Goal: Task Accomplishment & Management: Manage account settings

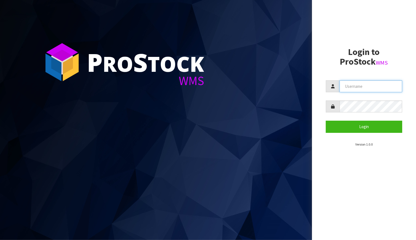
click at [358, 84] on input "text" at bounding box center [370, 86] width 63 height 12
type input "[EMAIL_ADDRESS][DOMAIN_NAME]"
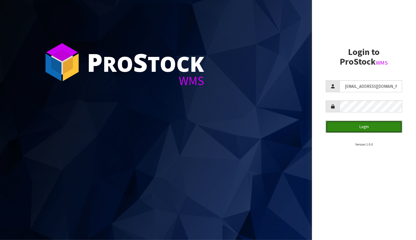
click at [347, 128] on button "Login" at bounding box center [364, 126] width 76 height 12
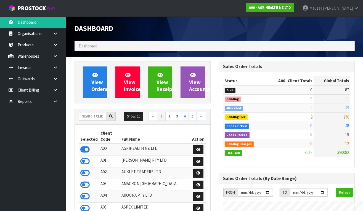
scroll to position [440, 144]
click at [82, 117] on input "text" at bounding box center [92, 116] width 27 height 9
click at [88, 115] on input "text" at bounding box center [92, 116] width 27 height 9
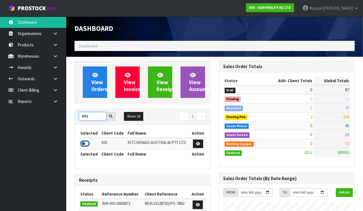
type input "K01"
click at [85, 142] on icon at bounding box center [84, 144] width 9 height 8
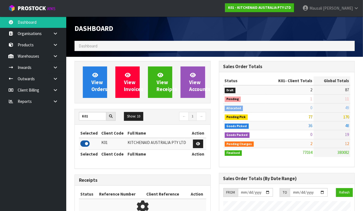
scroll to position [457, 144]
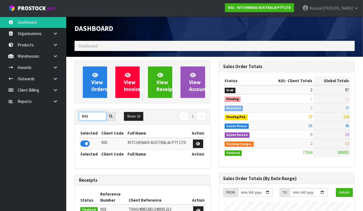
drag, startPoint x: 91, startPoint y: 116, endPoint x: 76, endPoint y: 119, distance: 15.3
click at [76, 119] on div "K01" at bounding box center [97, 116] width 45 height 9
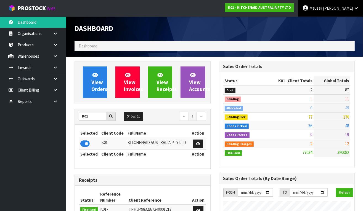
click at [308, 8] on icon at bounding box center [305, 8] width 6 height 0
click at [337, 20] on link "Logout" at bounding box center [341, 21] width 44 height 7
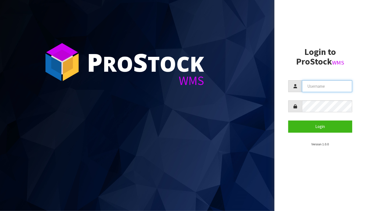
click at [309, 85] on input "text" at bounding box center [327, 86] width 50 height 12
type input "[EMAIL_ADDRESS][DOMAIN_NAME]"
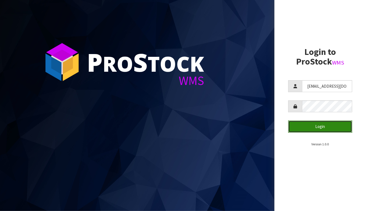
click at [307, 127] on button "Login" at bounding box center [320, 126] width 64 height 12
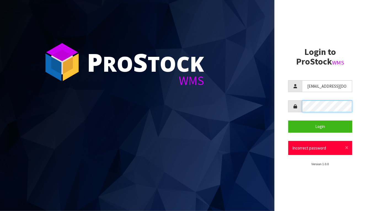
click at [290, 107] on div at bounding box center [320, 106] width 64 height 12
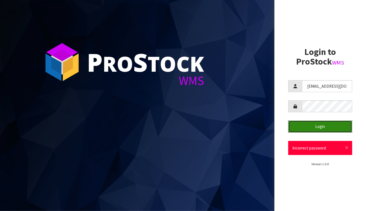
click at [322, 125] on button "Login" at bounding box center [320, 126] width 64 height 12
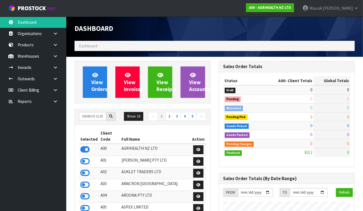
scroll to position [440, 144]
click at [96, 119] on input "text" at bounding box center [92, 116] width 27 height 9
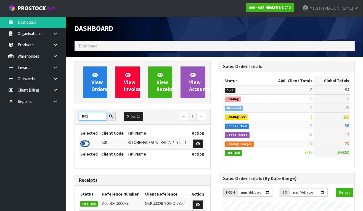
type input "K01"
click at [88, 140] on icon at bounding box center [84, 144] width 9 height 8
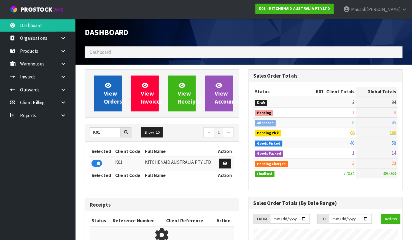
scroll to position [457, 144]
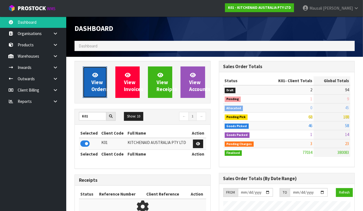
click at [92, 75] on icon at bounding box center [95, 74] width 6 height 5
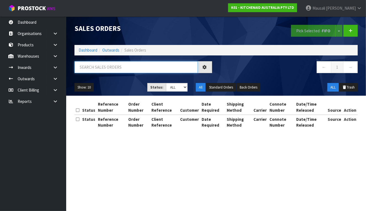
click at [87, 69] on input "text" at bounding box center [135, 67] width 123 height 12
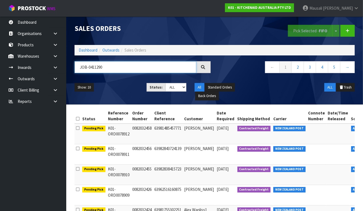
type input "JOB-0411290"
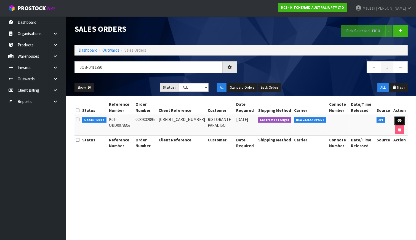
click at [366, 119] on icon at bounding box center [399, 121] width 4 height 4
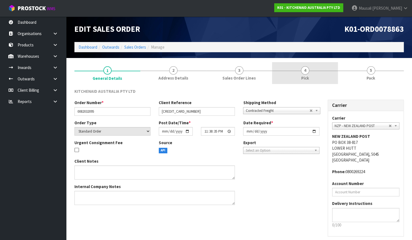
click at [327, 74] on link "4 Pick" at bounding box center [305, 73] width 66 height 22
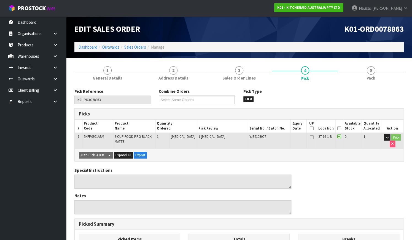
click at [340, 128] on icon at bounding box center [339, 128] width 4 height 0
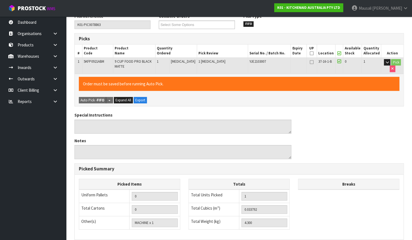
scroll to position [149, 0]
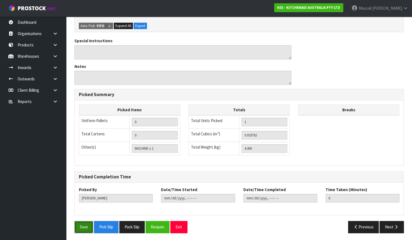
click at [84, 211] on button "Save" at bounding box center [83, 227] width 19 height 12
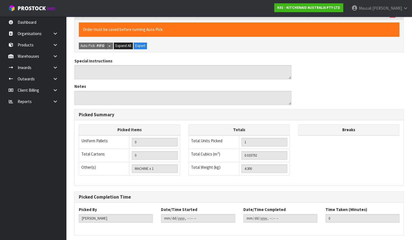
scroll to position [0, 0]
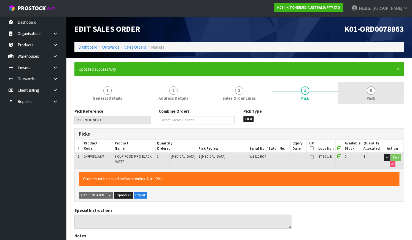
type input "[PERSON_NAME]"
type input "[DATE]T09:58:04"
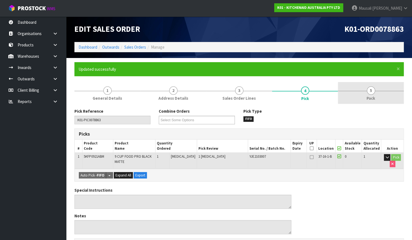
click at [366, 92] on span "5" at bounding box center [371, 90] width 8 height 8
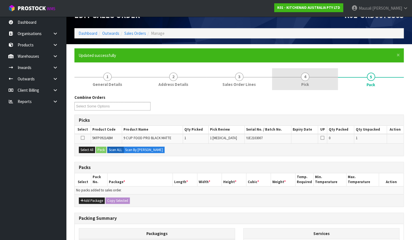
scroll to position [50, 0]
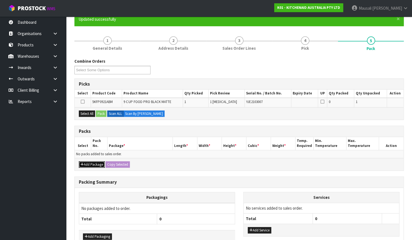
click at [92, 163] on button "Add Package" at bounding box center [92, 164] width 26 height 7
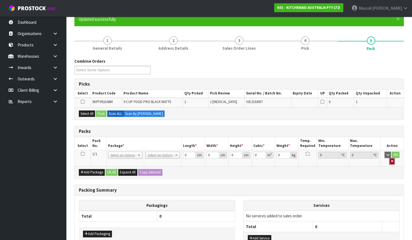
click at [366, 161] on icon "button" at bounding box center [392, 161] width 2 height 4
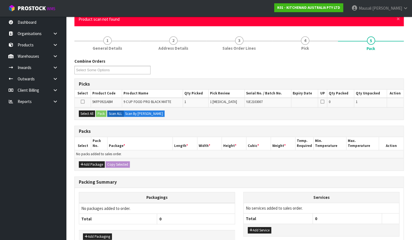
scroll to position [0, 0]
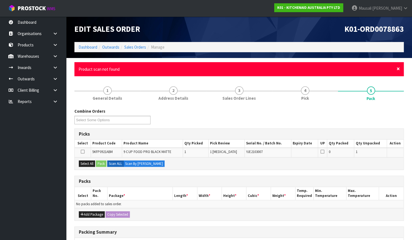
click at [366, 69] on span "×" at bounding box center [398, 69] width 3 height 8
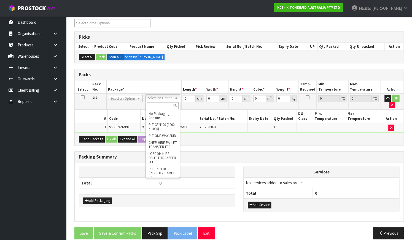
scroll to position [77, 0]
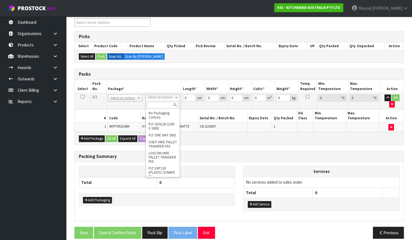
click at [159, 106] on input "text" at bounding box center [163, 104] width 32 height 7
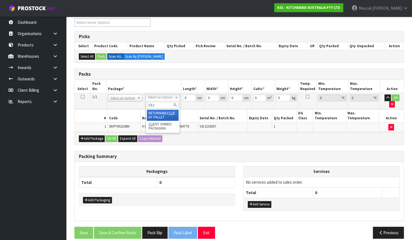
type input "CLI"
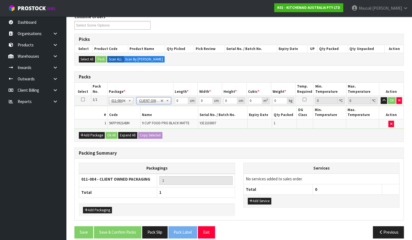
type input "4.3"
drag, startPoint x: 179, startPoint y: 101, endPoint x: 157, endPoint y: 114, distance: 25.5
click at [158, 114] on tbody "1/1 NONE 007-001 007-002 007-004 007-009 007-013 007-014 007-015 007-017 007-01…" at bounding box center [239, 112] width 329 height 33
type input "52"
type input "28"
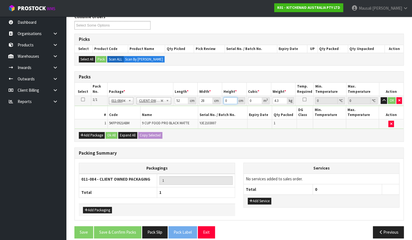
type input "3"
type input "0.004368"
type input "35"
type input "0.05096"
type input "35"
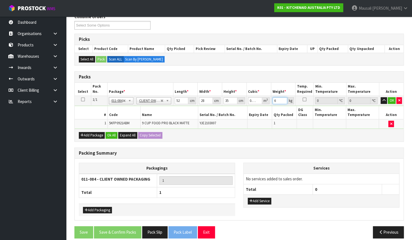
type input "6"
click at [111, 132] on button "Ok All" at bounding box center [112, 135] width 12 height 7
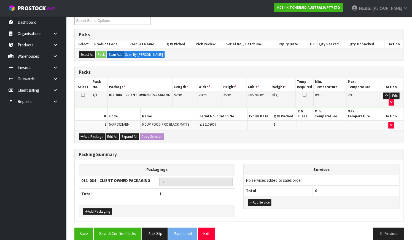
scroll to position [80, 0]
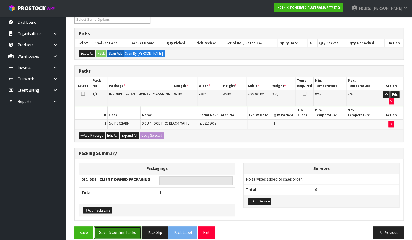
click at [123, 211] on button "Save & Confirm Packs" at bounding box center [117, 232] width 47 height 12
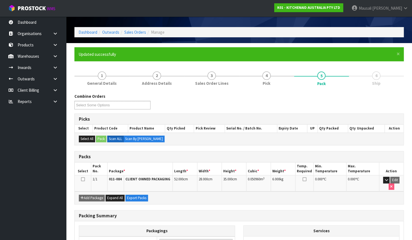
scroll to position [70, 0]
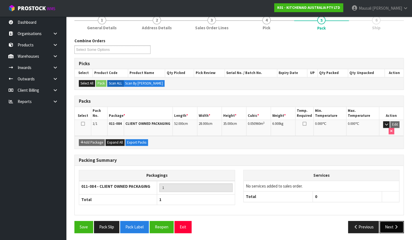
drag, startPoint x: 386, startPoint y: 226, endPoint x: 358, endPoint y: 214, distance: 30.6
click at [366, 211] on button "Next" at bounding box center [392, 227] width 24 height 12
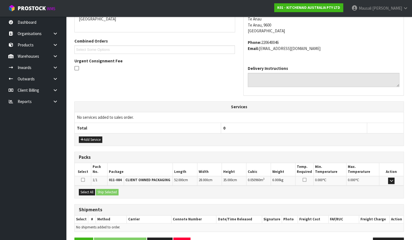
scroll to position [142, 0]
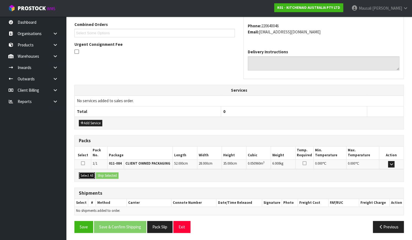
click at [87, 175] on button "Select All" at bounding box center [87, 175] width 16 height 7
click at [106, 175] on button "Ship Selected" at bounding box center [107, 175] width 23 height 7
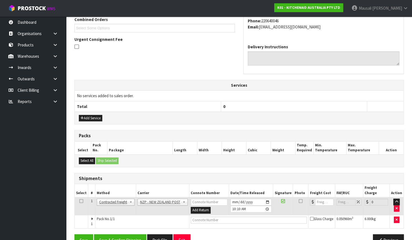
scroll to position [155, 0]
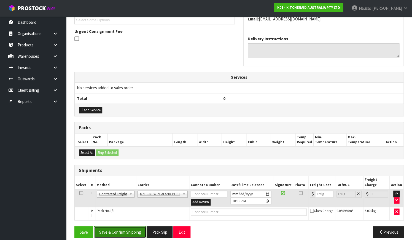
click at [129, 211] on button "Save & Confirm Shipping" at bounding box center [120, 232] width 52 height 12
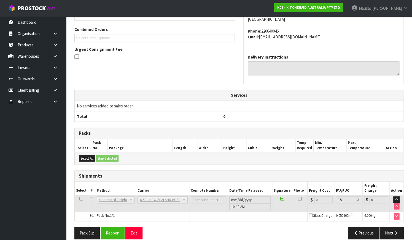
scroll to position [148, 0]
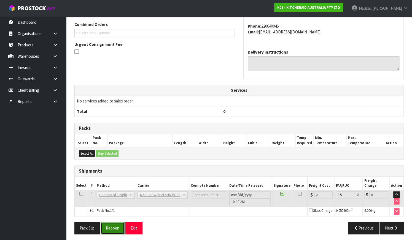
click at [114, 211] on button "Reopen" at bounding box center [113, 228] width 24 height 12
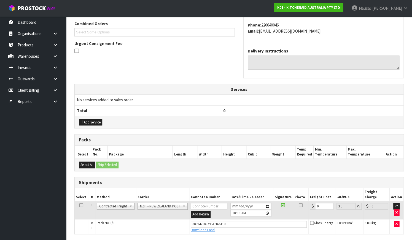
scroll to position [157, 0]
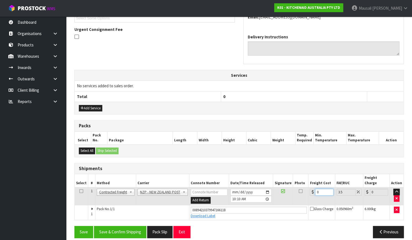
drag, startPoint x: 323, startPoint y: 184, endPoint x: 310, endPoint y: 190, distance: 14.3
click at [310, 190] on td "0" at bounding box center [322, 196] width 26 height 18
type input "1"
type input "1.03"
type input "13"
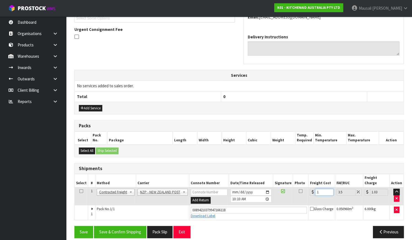
type input "13.45"
type input "13.2"
type input "13.66"
type input "13.27"
type input "13.73"
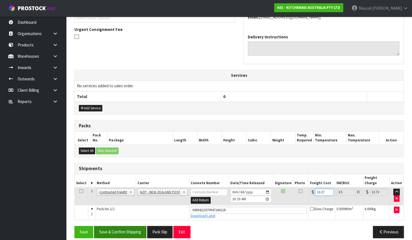
type input "13.27"
click at [115, 211] on button "Save & Confirm Shipping" at bounding box center [120, 232] width 52 height 12
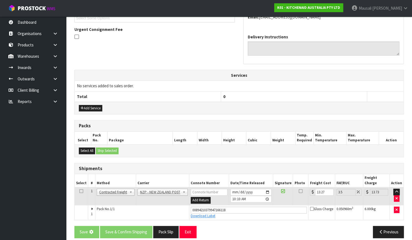
scroll to position [0, 0]
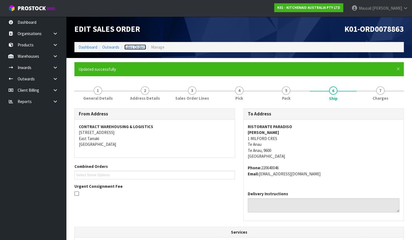
click at [133, 45] on link "Sales Orders" at bounding box center [135, 46] width 22 height 5
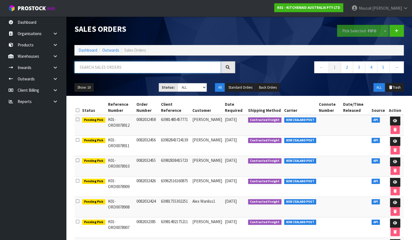
click at [96, 67] on input "text" at bounding box center [147, 67] width 146 height 12
type input "JOB-0411278"
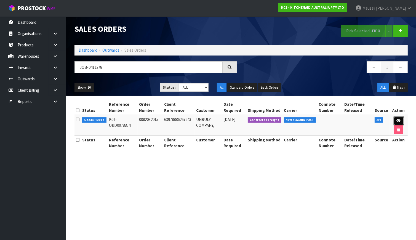
click at [366, 117] on link at bounding box center [398, 120] width 10 height 9
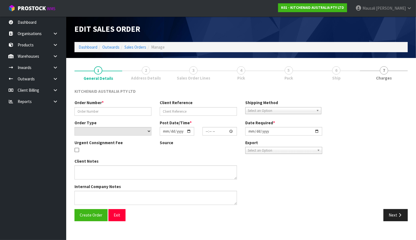
type input "0082032015"
type input "63978886267243"
select select "number:0"
type input "[DATE]"
type input "17:38:17.000"
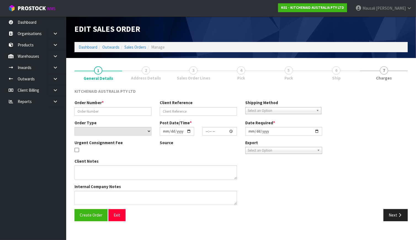
type input "[DATE]"
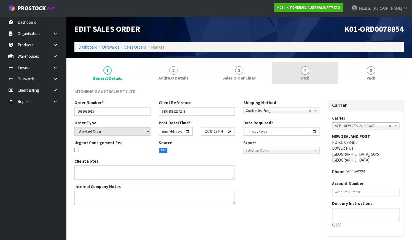
click at [322, 76] on link "4 Pick" at bounding box center [305, 73] width 66 height 22
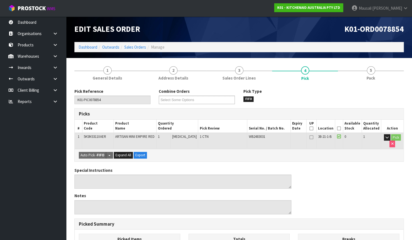
click at [339, 128] on icon at bounding box center [339, 128] width 4 height 0
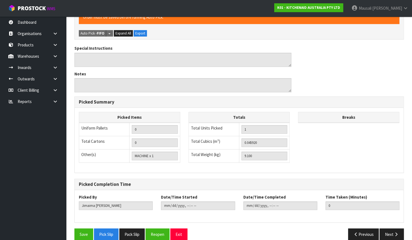
scroll to position [149, 0]
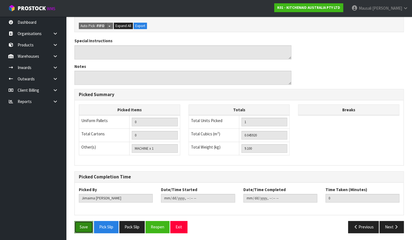
click at [82, 211] on button "Save" at bounding box center [83, 227] width 19 height 12
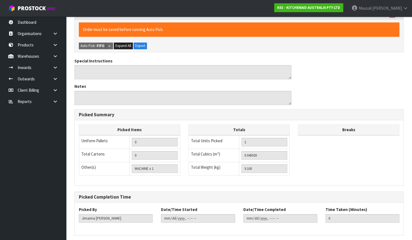
scroll to position [0, 0]
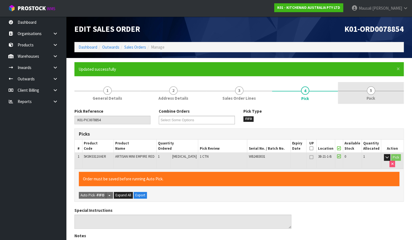
type input "[PERSON_NAME]"
type input "[DATE]T10:14:14"
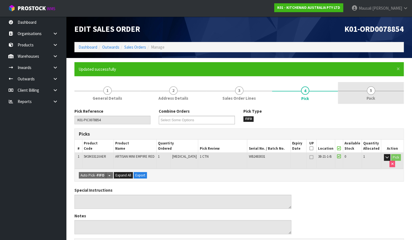
click at [366, 99] on span "Pack" at bounding box center [371, 98] width 9 height 6
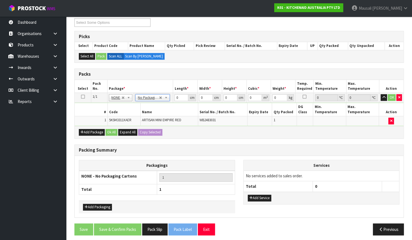
scroll to position [94, 0]
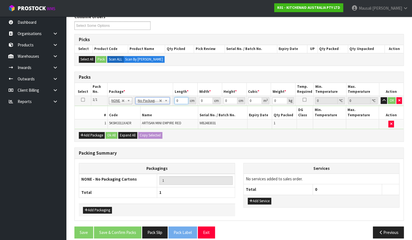
drag, startPoint x: 181, startPoint y: 98, endPoint x: 167, endPoint y: 108, distance: 18.0
click at [167, 108] on tbody "1/1 NONE 007-001 007-002 007-004 007-009 007-013 007-014 007-015 007-017 007-01…" at bounding box center [239, 112] width 329 height 33
type input "42"
type input "28"
type input "4"
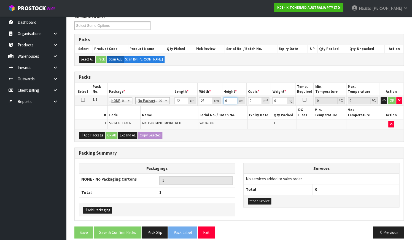
type input "0.004704"
type input "41"
type input "0.048216"
type input "41"
type input "10"
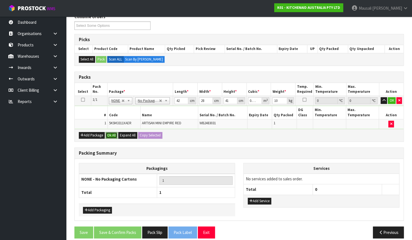
click at [113, 132] on button "Ok All" at bounding box center [112, 135] width 12 height 7
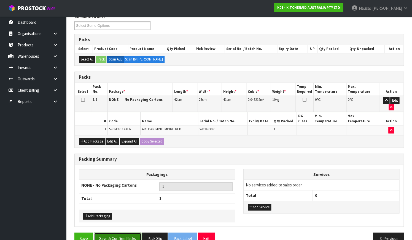
click at [131, 211] on button "Save & Confirm Packs" at bounding box center [117, 238] width 47 height 12
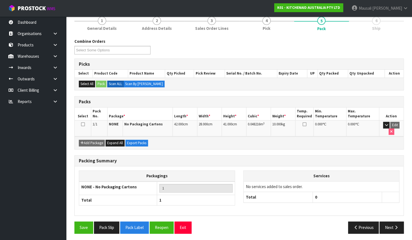
scroll to position [70, 0]
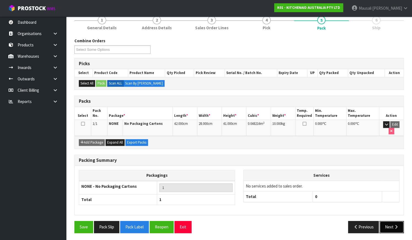
click at [366, 211] on icon "button" at bounding box center [395, 226] width 5 height 4
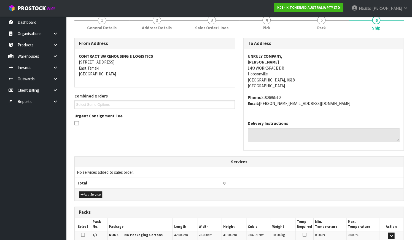
scroll to position [142, 0]
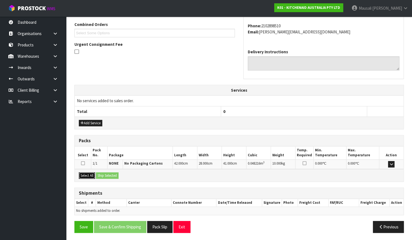
drag, startPoint x: 89, startPoint y: 174, endPoint x: 99, endPoint y: 173, distance: 10.8
click at [89, 174] on button "Select All" at bounding box center [87, 175] width 16 height 7
click at [100, 173] on button "Ship Selected" at bounding box center [107, 175] width 23 height 7
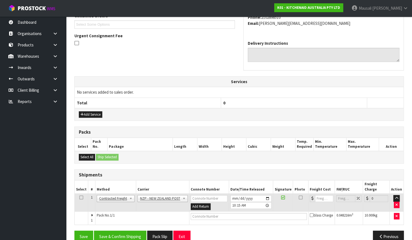
scroll to position [155, 0]
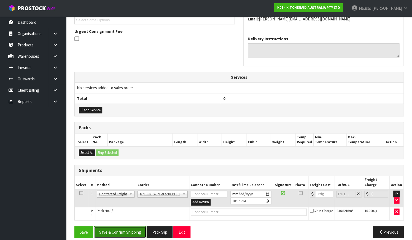
click at [127, 211] on button "Save & Confirm Shipping" at bounding box center [120, 232] width 52 height 12
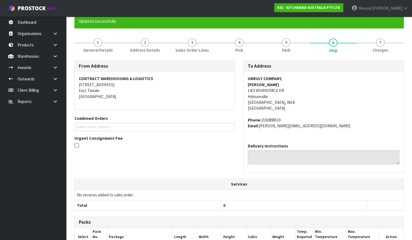
scroll to position [148, 0]
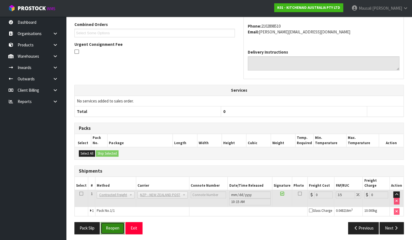
click at [111, 211] on button "Reopen" at bounding box center [113, 228] width 24 height 12
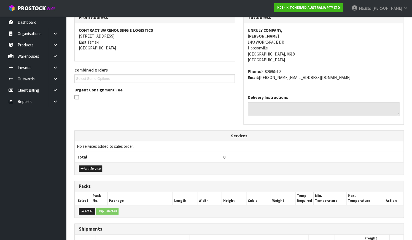
scroll to position [157, 0]
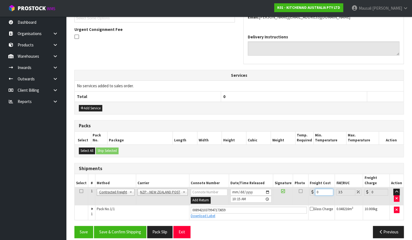
drag, startPoint x: 320, startPoint y: 186, endPoint x: 309, endPoint y: 192, distance: 12.2
click at [309, 192] on td "0" at bounding box center [322, 196] width 26 height 18
type input "4"
type input "4.14"
type input "4.3"
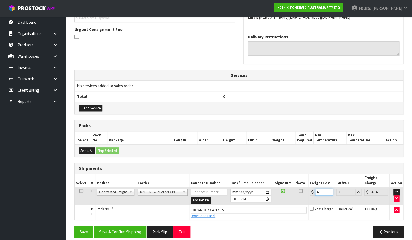
type input "4.45"
type input "4.33"
type input "4.48"
type input "4.33"
click at [134, 211] on button "Save & Confirm Shipping" at bounding box center [120, 232] width 52 height 12
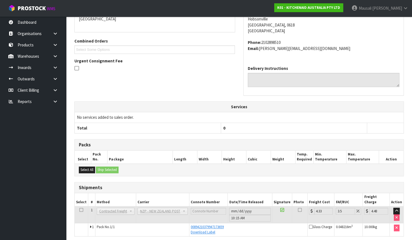
scroll to position [142, 0]
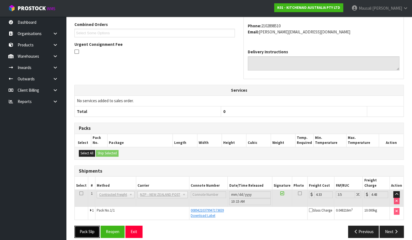
click at [83, 211] on button "Pack Slip" at bounding box center [86, 231] width 25 height 12
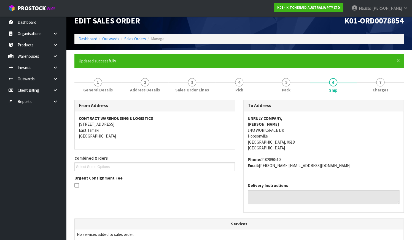
scroll to position [0, 0]
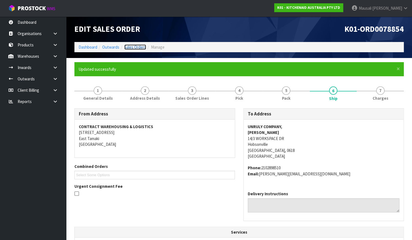
click at [132, 46] on link "Sales Orders" at bounding box center [135, 46] width 22 height 5
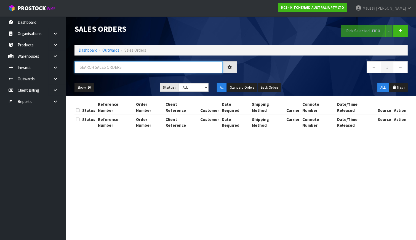
click at [93, 70] on input "text" at bounding box center [148, 67] width 148 height 12
type input "JOB-0411247"
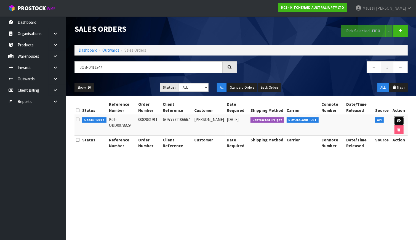
click at [366, 120] on link at bounding box center [399, 120] width 10 height 9
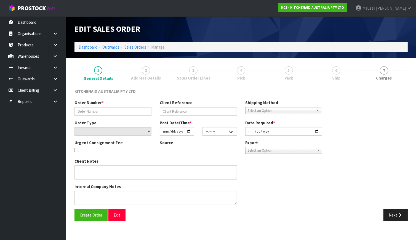
type input "0082031911"
type input "63977771106667"
select select "number:0"
type input "[DATE]"
type input "07:38:58.000"
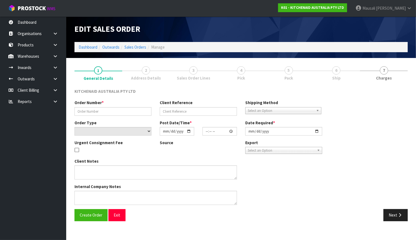
type input "[DATE]"
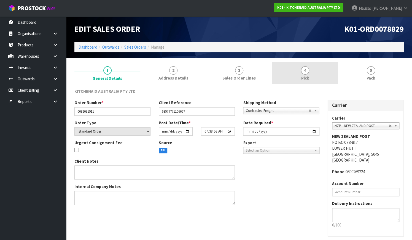
click at [298, 77] on link "4 Pick" at bounding box center [305, 73] width 66 height 22
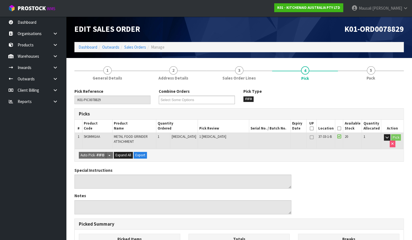
click at [340, 128] on icon at bounding box center [339, 128] width 4 height 0
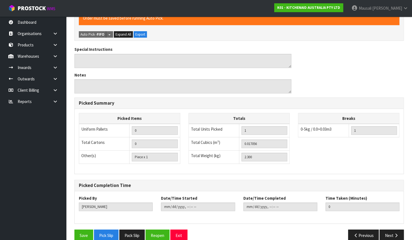
scroll to position [149, 0]
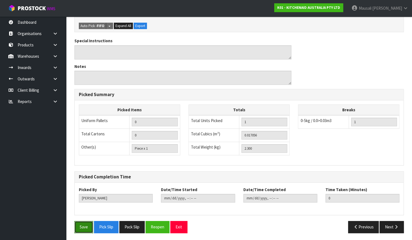
click at [79, 211] on button "Save" at bounding box center [83, 227] width 19 height 12
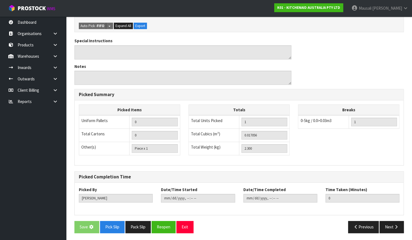
scroll to position [0, 0]
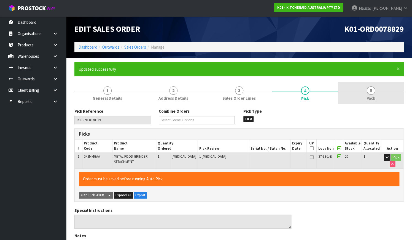
type input "[PERSON_NAME]"
type input "[DATE]T10:19:43"
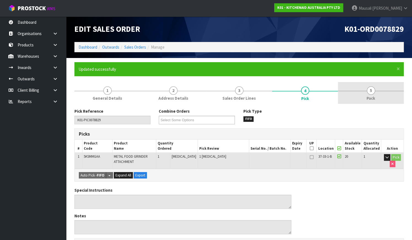
click at [366, 97] on span "Pack" at bounding box center [371, 98] width 9 height 6
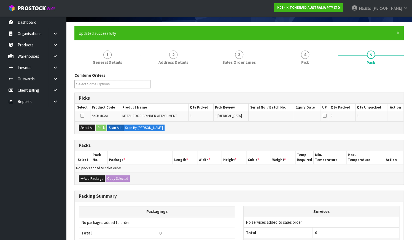
scroll to position [82, 0]
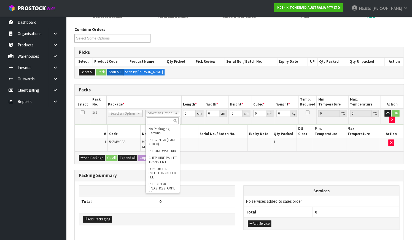
click at [162, 121] on input "text" at bounding box center [163, 120] width 32 height 7
type input "OC"
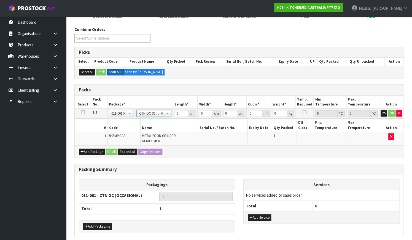
type input "2.3"
drag, startPoint x: 180, startPoint y: 113, endPoint x: 226, endPoint y: 155, distance: 62.3
click at [161, 123] on tbody "1/1 NONE 007-001 007-002 007-004 007-009 007-013 007-014 007-015 007-017 007-01…" at bounding box center [239, 126] width 329 height 37
type input "42"
type input "30"
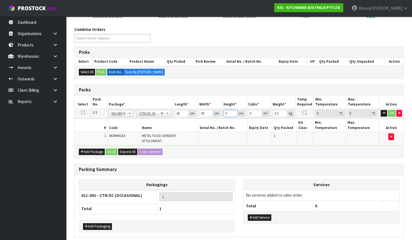
type input "1"
type input "0.00126"
type input "18"
type input "0.02268"
type input "18"
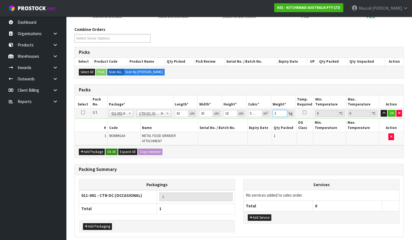
type input "3"
click at [114, 148] on button "Ok All" at bounding box center [112, 151] width 12 height 7
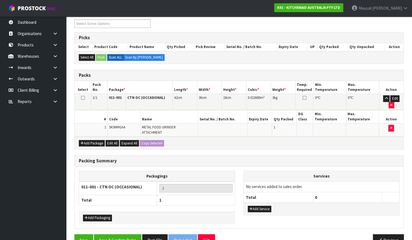
scroll to position [100, 0]
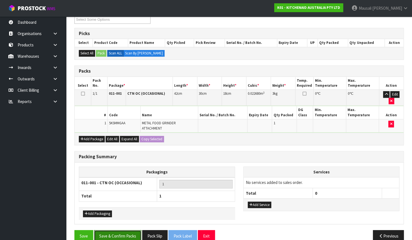
click at [119, 211] on button "Save & Confirm Packs" at bounding box center [117, 236] width 47 height 12
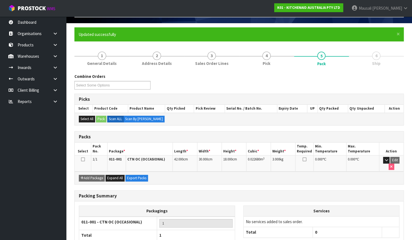
scroll to position [70, 0]
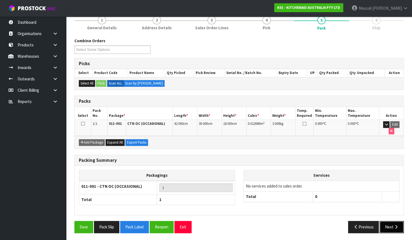
click at [366, 211] on button "Next" at bounding box center [392, 227] width 24 height 12
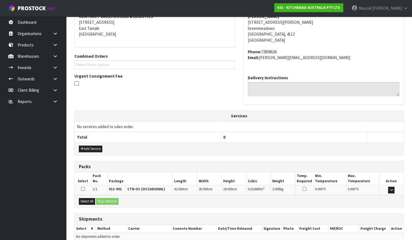
scroll to position [136, 0]
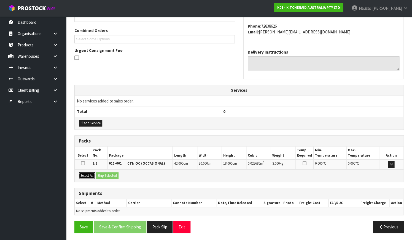
click at [85, 175] on button "Select All" at bounding box center [87, 175] width 16 height 7
click at [108, 174] on button "Ship Selected" at bounding box center [107, 175] width 23 height 7
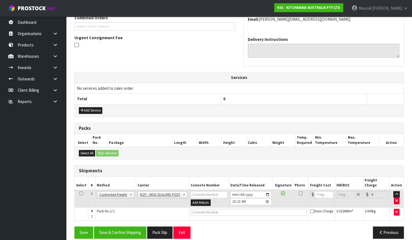
scroll to position [149, 0]
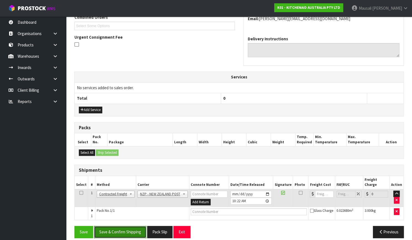
click at [120, 211] on button "Save & Confirm Shipping" at bounding box center [120, 232] width 52 height 12
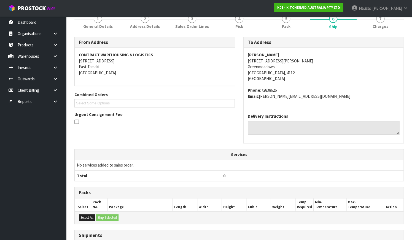
scroll to position [142, 0]
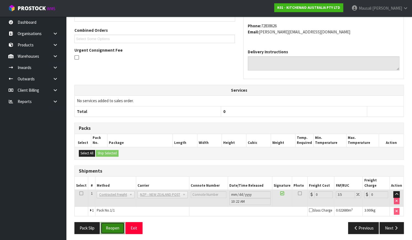
click at [103, 211] on button "Reopen" at bounding box center [113, 228] width 24 height 12
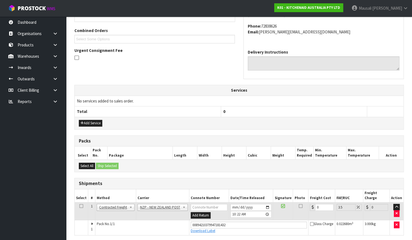
scroll to position [151, 0]
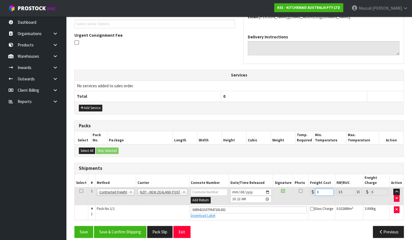
drag, startPoint x: 322, startPoint y: 187, endPoint x: 312, endPoint y: 193, distance: 11.7
click at [312, 193] on td "0" at bounding box center [322, 196] width 26 height 18
type input "8"
type input "8.28"
type input "8.4"
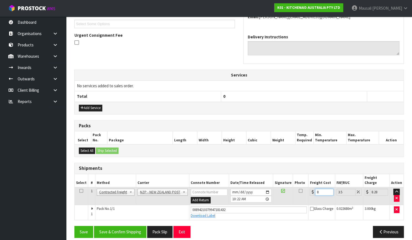
type input "8.69"
type input "8.45"
type input "8.75"
type input "8.45"
click at [138, 211] on div "Save Save & Confirm Shipping Pack Slip Exit Previous" at bounding box center [239, 234] width 338 height 16
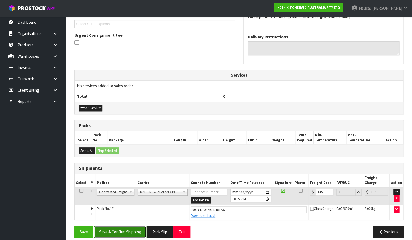
click at [128, 211] on button "Save & Confirm Shipping" at bounding box center [120, 232] width 52 height 12
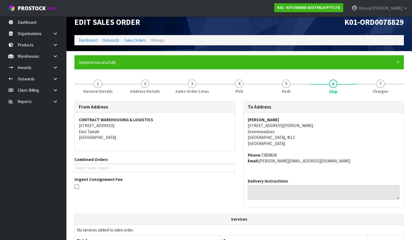
scroll to position [0, 0]
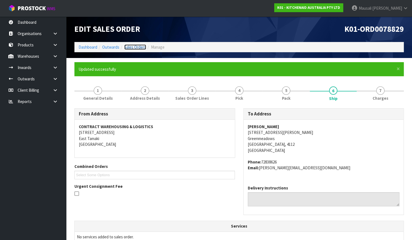
click at [131, 47] on link "Sales Orders" at bounding box center [135, 46] width 22 height 5
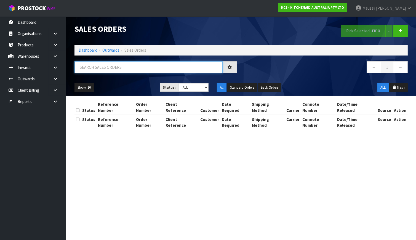
click at [90, 70] on input "text" at bounding box center [148, 67] width 148 height 12
type input "JOB-0411274"
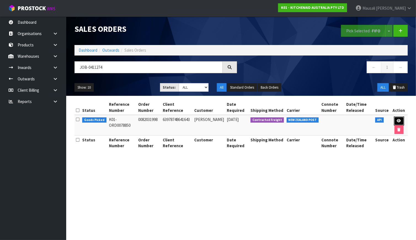
click at [366, 117] on link at bounding box center [399, 120] width 10 height 9
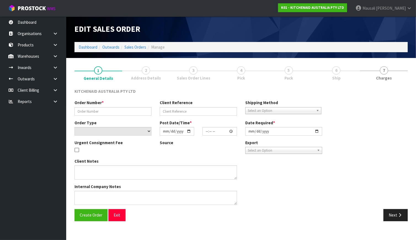
type input "0082031998"
type input "63978748641643"
select select "number:0"
type input "[DATE]"
type input "15:38:31.000"
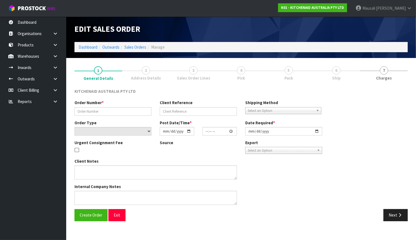
type input "[DATE]"
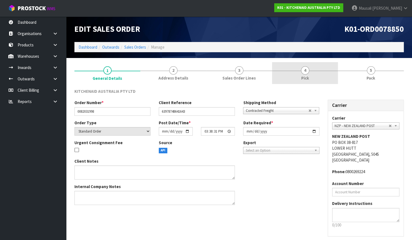
click at [308, 82] on link "4 Pick" at bounding box center [305, 73] width 66 height 22
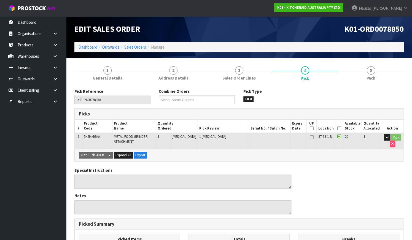
click at [339, 128] on icon at bounding box center [339, 128] width 4 height 0
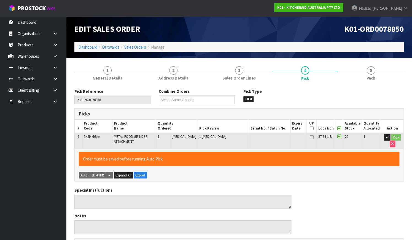
scroll to position [149, 0]
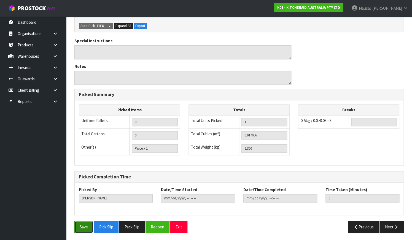
click at [76, 211] on button "Save" at bounding box center [83, 227] width 19 height 12
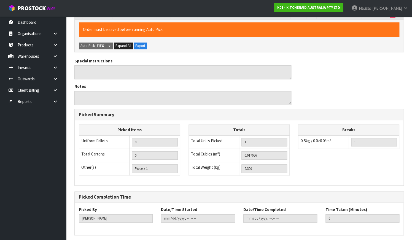
scroll to position [0, 0]
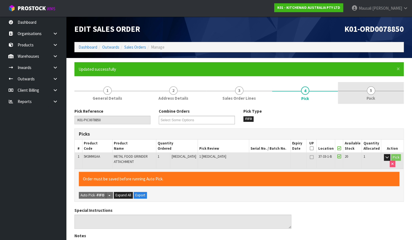
type input "[PERSON_NAME]"
type input "[DATE]T10:25:24"
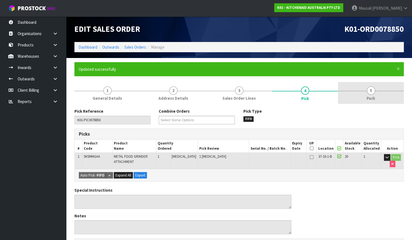
click at [366, 101] on link "5 Pack" at bounding box center [371, 93] width 66 height 22
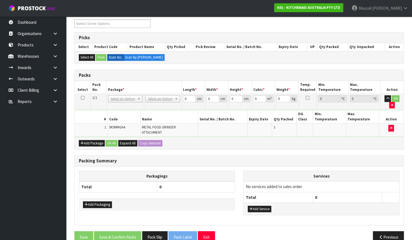
scroll to position [97, 0]
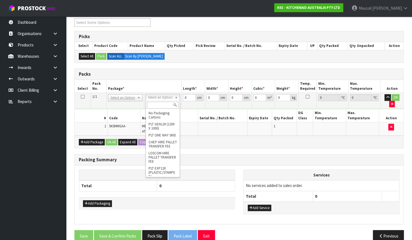
click at [153, 106] on input "text" at bounding box center [163, 104] width 32 height 7
type input "OC"
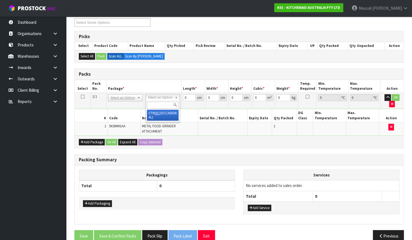
scroll to position [94, 0]
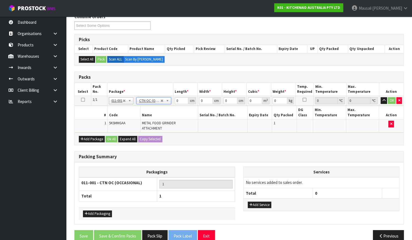
type input "2.3"
drag, startPoint x: 178, startPoint y: 101, endPoint x: 171, endPoint y: 104, distance: 7.9
click at [171, 104] on tr "1/1 NONE 007-001 007-002 007-004 007-009 007-013 007-014 007-015 007-017 007-01…" at bounding box center [239, 101] width 329 height 10
type input "43"
type input "29"
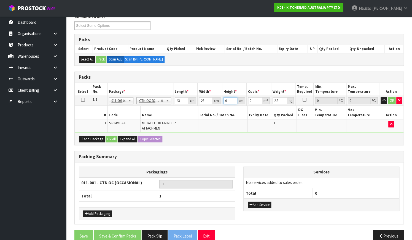
type input "1"
type input "0.001247"
type input "19"
type input "0.023693"
type input "19"
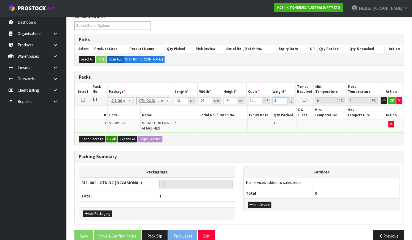
type input "3"
click at [109, 136] on button "Ok All" at bounding box center [112, 139] width 12 height 7
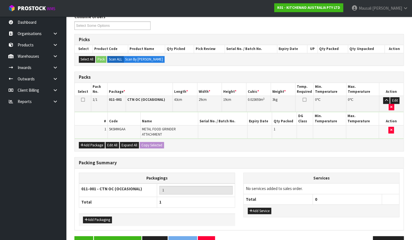
scroll to position [100, 0]
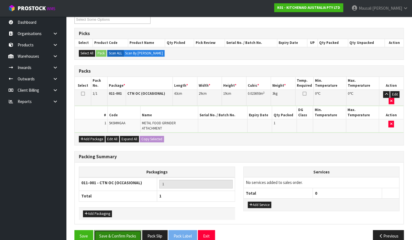
click at [116, 211] on button "Save & Confirm Packs" at bounding box center [117, 236] width 47 height 12
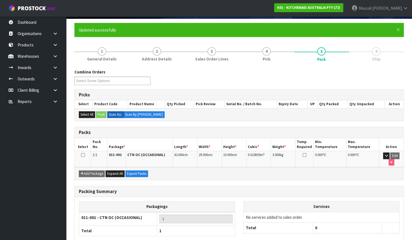
scroll to position [70, 0]
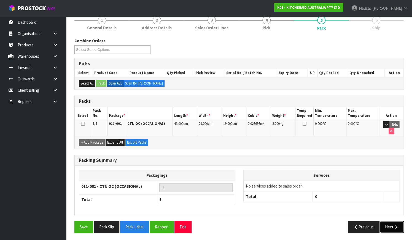
click at [366, 211] on button "Next" at bounding box center [392, 227] width 24 height 12
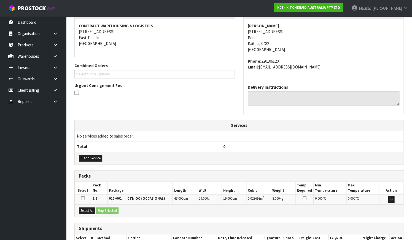
scroll to position [136, 0]
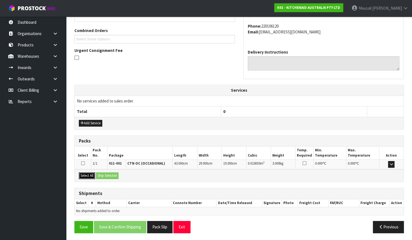
drag, startPoint x: 83, startPoint y: 174, endPoint x: 122, endPoint y: 171, distance: 38.4
click at [83, 174] on button "Select All" at bounding box center [87, 175] width 16 height 7
click at [108, 175] on button "Ship Selected" at bounding box center [107, 175] width 23 height 7
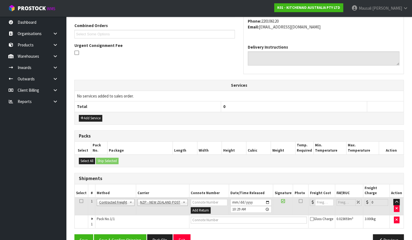
scroll to position [149, 0]
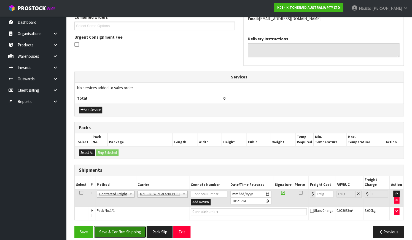
click at [124, 211] on button "Save & Confirm Shipping" at bounding box center [120, 232] width 52 height 12
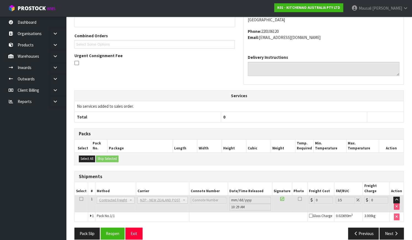
scroll to position [142, 0]
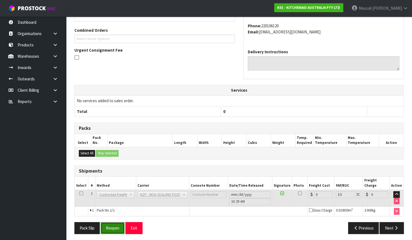
drag, startPoint x: 111, startPoint y: 227, endPoint x: 117, endPoint y: 226, distance: 6.0
click at [111, 211] on button "Reopen" at bounding box center [113, 228] width 24 height 12
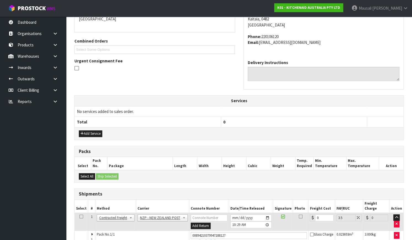
scroll to position [151, 0]
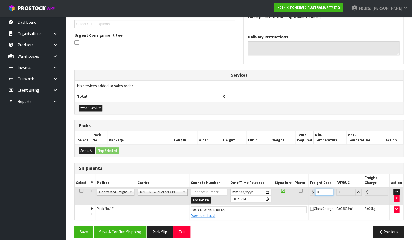
drag, startPoint x: 323, startPoint y: 184, endPoint x: 308, endPoint y: 195, distance: 17.8
click at [309, 195] on td "0" at bounding box center [322, 196] width 26 height 18
type input "1"
type input "1.03"
type input "13"
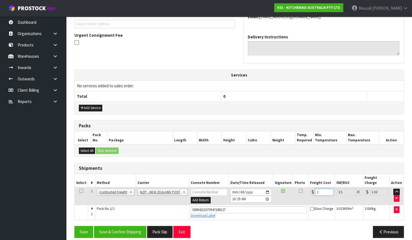
type input "13.45"
type input "13.04"
type input "13.5"
type input "13.04"
click at [128, 211] on button "Save & Confirm Shipping" at bounding box center [120, 232] width 52 height 12
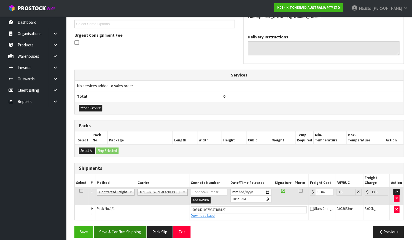
scroll to position [0, 0]
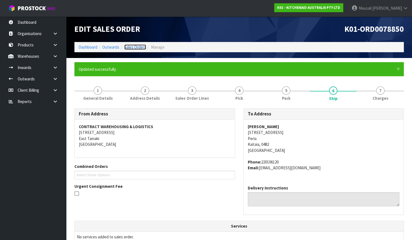
click at [136, 44] on link "Sales Orders" at bounding box center [135, 46] width 22 height 5
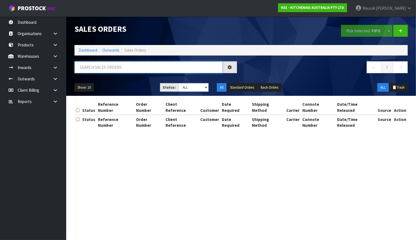
click at [93, 65] on input "text" at bounding box center [148, 67] width 148 height 12
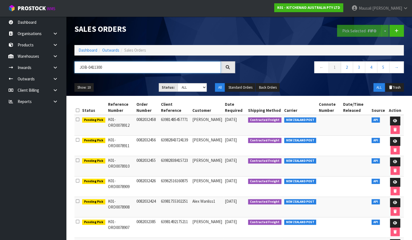
type input "JOB-0411300"
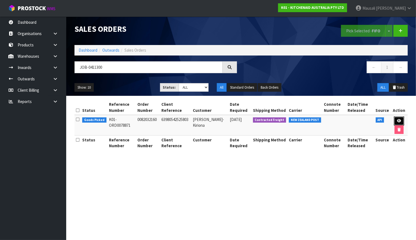
click at [366, 119] on icon at bounding box center [399, 121] width 4 height 4
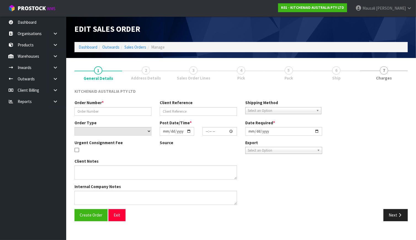
type input "0082032160"
type input "63980542525803"
select select "number:0"
type input "[DATE]"
type input "09:38:12.000"
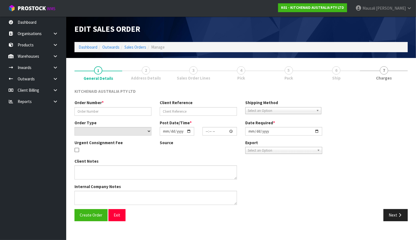
type input "[DATE]"
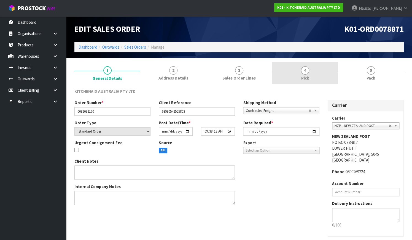
click at [306, 74] on link "4 Pick" at bounding box center [305, 73] width 66 height 22
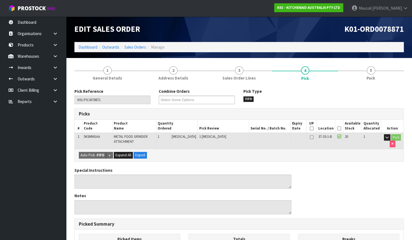
click at [340, 128] on icon at bounding box center [339, 128] width 4 height 0
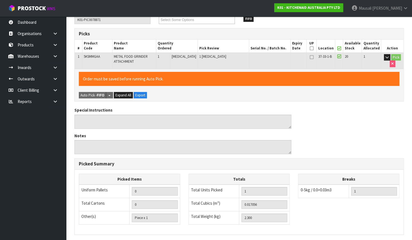
scroll to position [149, 0]
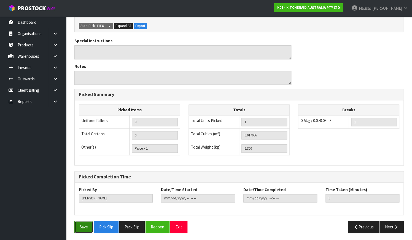
click at [81, 211] on button "Save" at bounding box center [83, 227] width 19 height 12
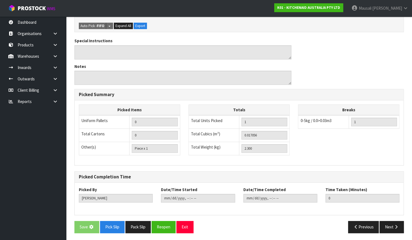
scroll to position [0, 0]
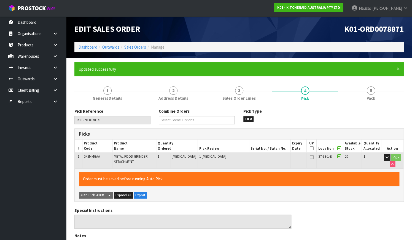
type input "[PERSON_NAME]"
type input "[DATE]T10:33:08"
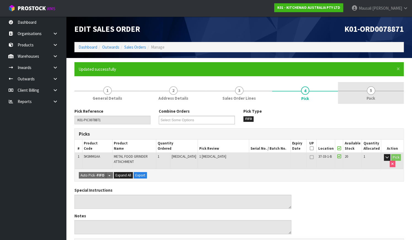
click at [366, 97] on span "Pack" at bounding box center [371, 98] width 9 height 6
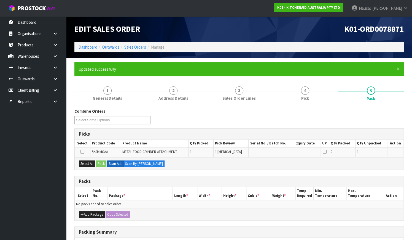
scroll to position [75, 0]
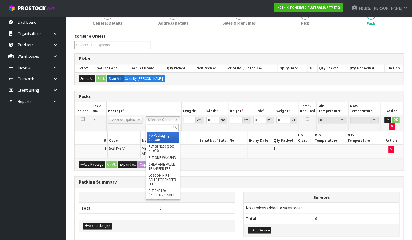
click at [157, 127] on input "text" at bounding box center [163, 127] width 32 height 7
type input "OC"
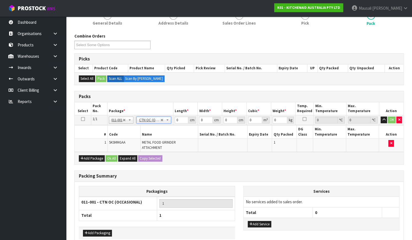
type input "2.3"
drag, startPoint x: 179, startPoint y: 120, endPoint x: 172, endPoint y: 122, distance: 6.9
click at [173, 122] on tr "1/1 NONE 007-001 007-002 007-004 007-009 007-013 007-014 007-015 007-017 007-01…" at bounding box center [239, 120] width 329 height 10
type input "43"
type input "29"
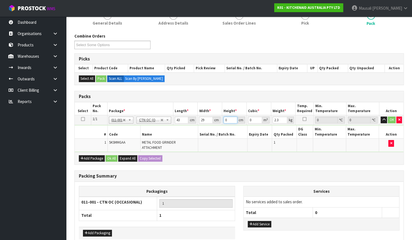
type input "4"
type input "0.004988"
type input "0"
type input "1"
type input "0.001247"
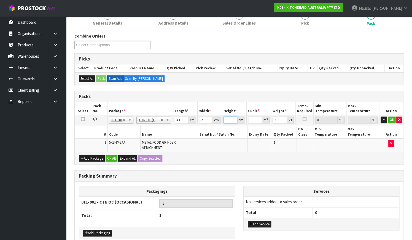
type input "18"
type input "0.022446"
type input "18"
type input "3"
click at [110, 155] on button "Ok All" at bounding box center [112, 158] width 12 height 7
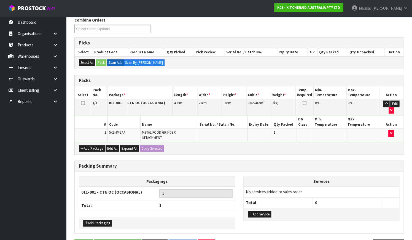
scroll to position [100, 0]
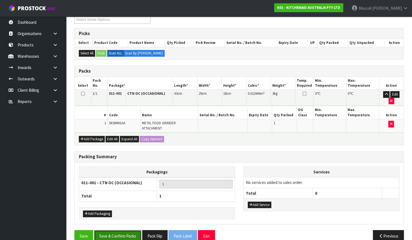
click at [120, 211] on button "Save & Confirm Packs" at bounding box center [117, 236] width 47 height 12
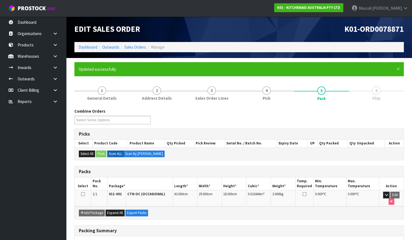
scroll to position [70, 0]
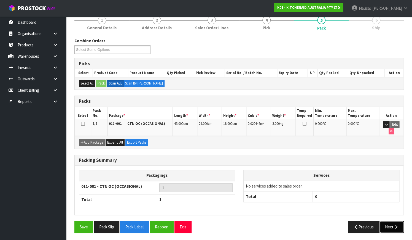
click at [366, 211] on button "Next" at bounding box center [392, 227] width 24 height 12
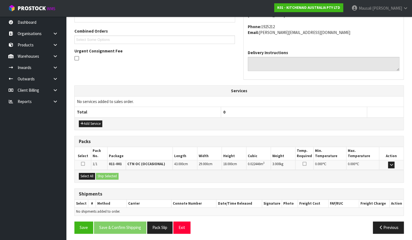
scroll to position [136, 0]
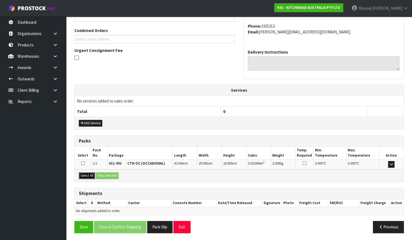
click at [85, 174] on button "Select All" at bounding box center [87, 175] width 16 height 7
click at [99, 174] on button "Ship Selected" at bounding box center [107, 175] width 23 height 7
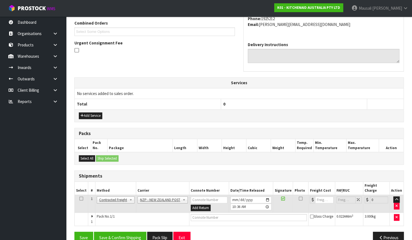
scroll to position [149, 0]
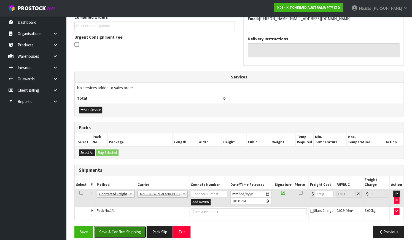
click at [128, 211] on button "Save & Confirm Shipping" at bounding box center [120, 232] width 52 height 12
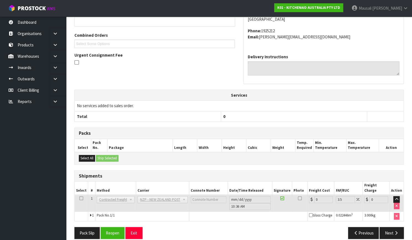
scroll to position [142, 0]
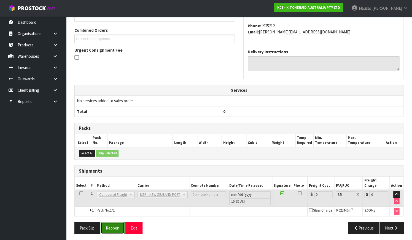
click at [121, 211] on button "Reopen" at bounding box center [113, 228] width 24 height 12
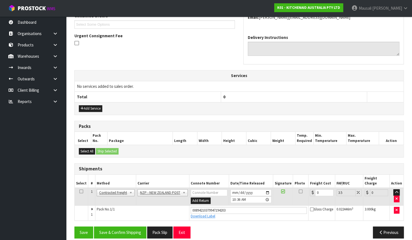
scroll to position [151, 0]
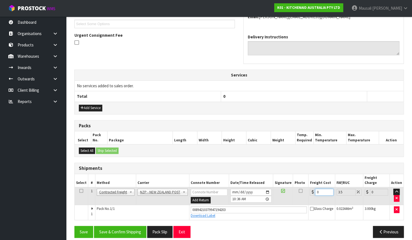
drag, startPoint x: 318, startPoint y: 183, endPoint x: 307, endPoint y: 189, distance: 12.6
click at [309, 189] on td "0" at bounding box center [322, 196] width 26 height 18
type input "8"
type input "8.28"
type input "8.4"
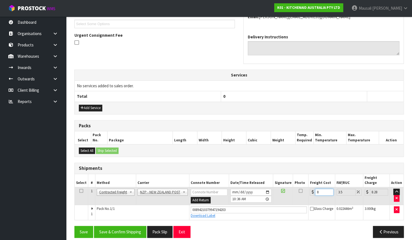
type input "8.69"
type input "8.45"
type input "8.75"
type input "8.45"
click at [129, 211] on button "Save & Confirm Shipping" at bounding box center [120, 232] width 52 height 12
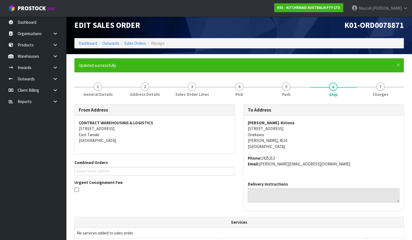
scroll to position [0, 0]
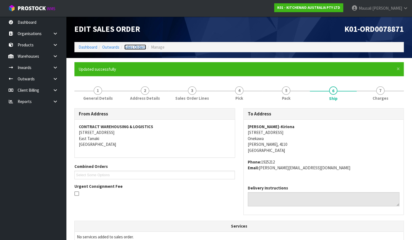
click at [136, 47] on link "Sales Orders" at bounding box center [135, 46] width 22 height 5
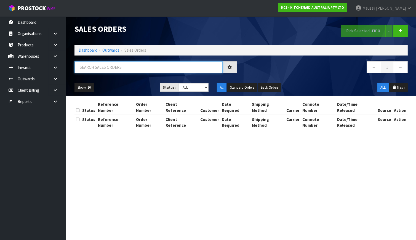
click at [97, 66] on input "text" at bounding box center [148, 67] width 148 height 12
type input "JOB-0411306"
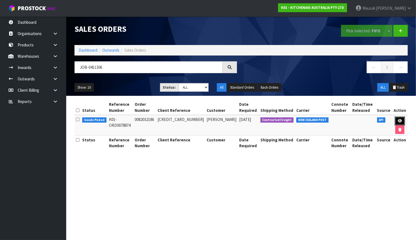
click at [366, 120] on link at bounding box center [400, 120] width 10 height 9
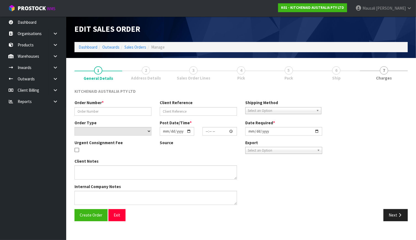
type input "0082032186"
type input "[CREDIT_CARD_NUMBER]"
select select "number:0"
type input "[DATE]"
type input "13:37:45.000"
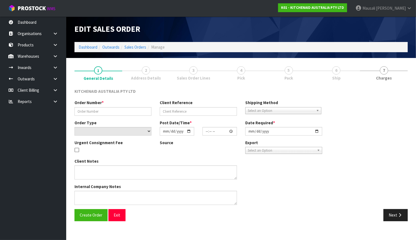
type input "[DATE]"
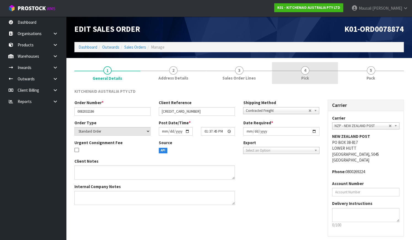
click at [295, 77] on link "4 Pick" at bounding box center [305, 73] width 66 height 22
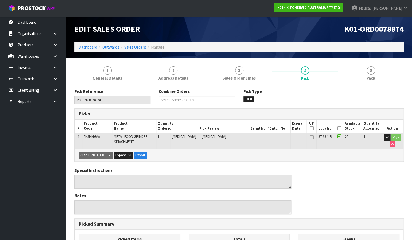
click at [339, 128] on icon at bounding box center [339, 128] width 4 height 0
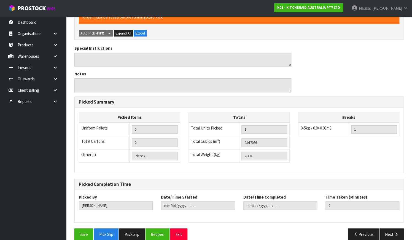
scroll to position [149, 0]
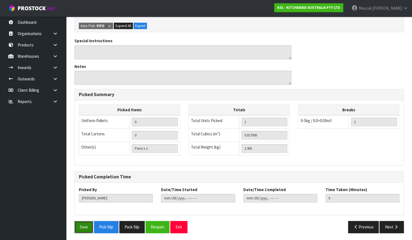
drag, startPoint x: 82, startPoint y: 223, endPoint x: 134, endPoint y: 199, distance: 57.3
click at [83, 211] on button "Save" at bounding box center [83, 227] width 19 height 12
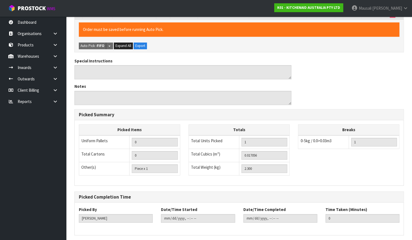
scroll to position [0, 0]
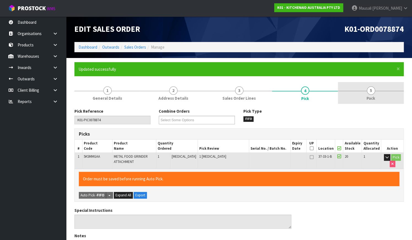
type input "[PERSON_NAME]"
type input "[DATE]T10:38:51"
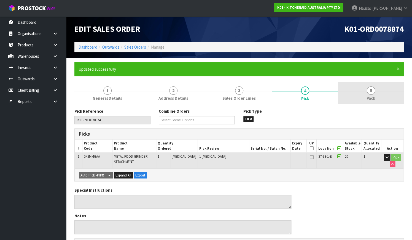
click at [366, 92] on link "5 Pack" at bounding box center [371, 93] width 66 height 22
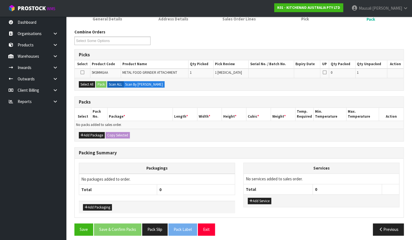
scroll to position [82, 0]
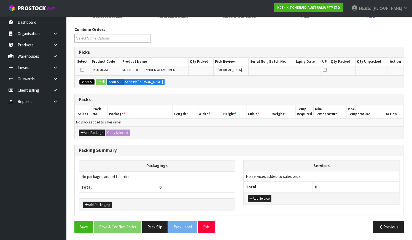
click at [84, 83] on button "Select All" at bounding box center [87, 82] width 16 height 7
click at [103, 79] on button "Pack" at bounding box center [101, 82] width 10 height 7
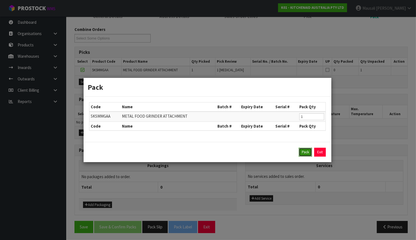
click at [303, 149] on button "Pack" at bounding box center [305, 152] width 13 height 9
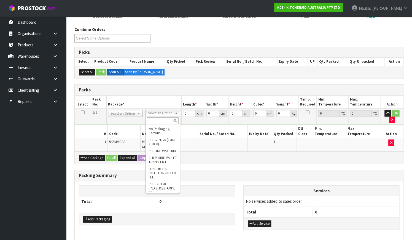
click at [159, 119] on input "text" at bounding box center [163, 120] width 32 height 7
type input "OC"
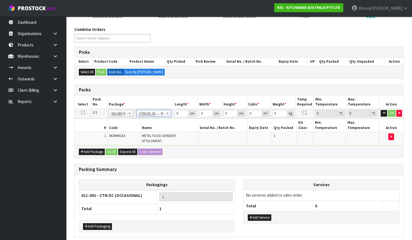
type input "2.3"
drag, startPoint x: 178, startPoint y: 111, endPoint x: 173, endPoint y: 115, distance: 6.2
click at [173, 115] on tr "1/1 NONE 007-001 007-002 007-004 007-009 007-013 007-014 007-015 007-017 007-01…" at bounding box center [239, 113] width 329 height 10
type input "42"
type input "29"
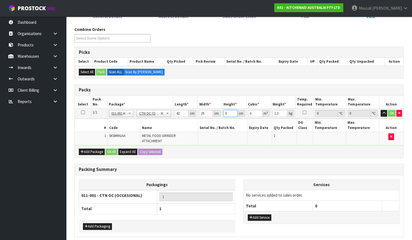
type input "1"
type input "0.001218"
type input "18"
type input "0.021924"
type input "18"
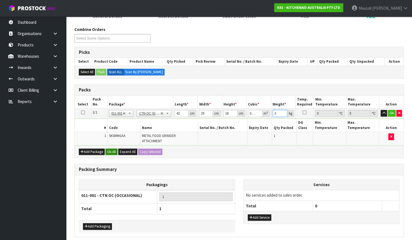
type input "3"
click at [112, 148] on button "Ok All" at bounding box center [112, 151] width 12 height 7
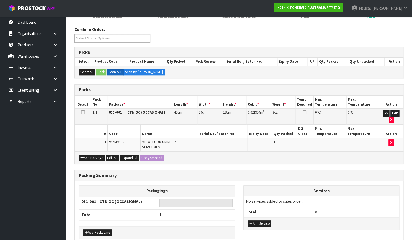
scroll to position [100, 0]
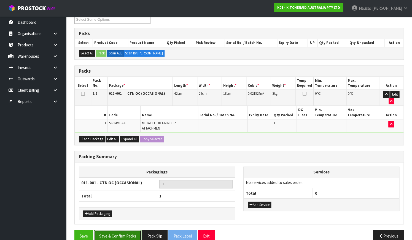
click at [125, 211] on button "Save & Confirm Packs" at bounding box center [117, 236] width 47 height 12
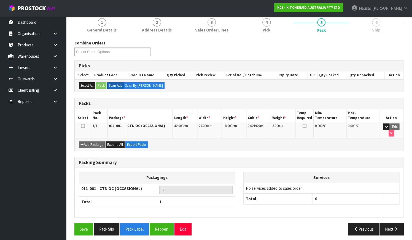
scroll to position [70, 0]
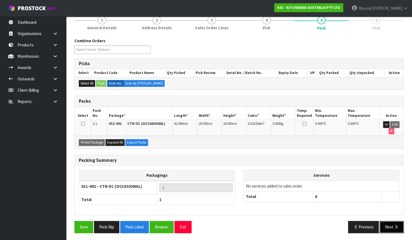
click at [366, 211] on icon "button" at bounding box center [395, 226] width 5 height 4
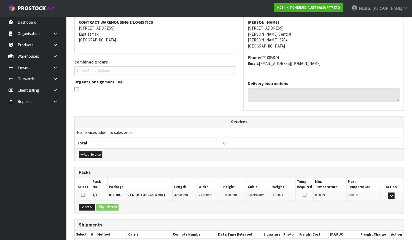
scroll to position [136, 0]
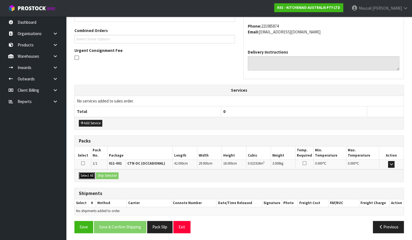
click at [88, 174] on button "Select All" at bounding box center [87, 175] width 16 height 7
click at [98, 174] on button "Ship Selected" at bounding box center [107, 175] width 23 height 7
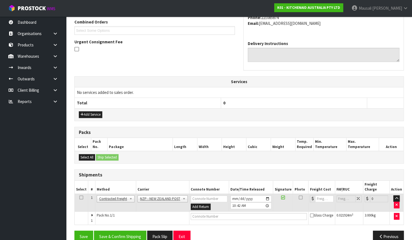
scroll to position [149, 0]
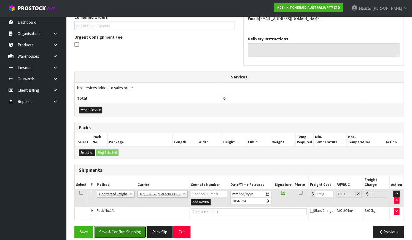
drag, startPoint x: 127, startPoint y: 223, endPoint x: 227, endPoint y: 202, distance: 102.8
click at [127, 211] on button "Save & Confirm Shipping" at bounding box center [120, 232] width 52 height 12
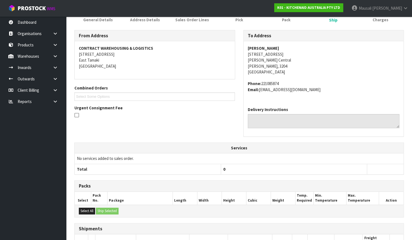
scroll to position [142, 0]
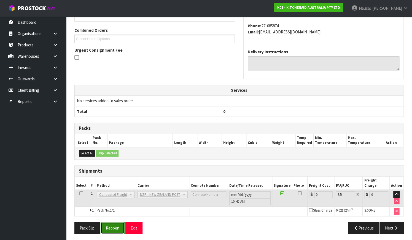
drag, startPoint x: 108, startPoint y: 229, endPoint x: 116, endPoint y: 227, distance: 8.4
click at [108, 211] on button "Reopen" at bounding box center [113, 228] width 24 height 12
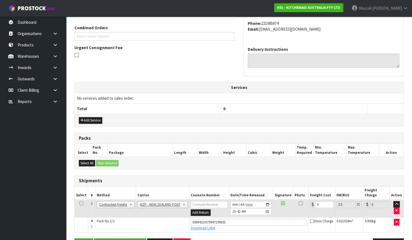
scroll to position [151, 0]
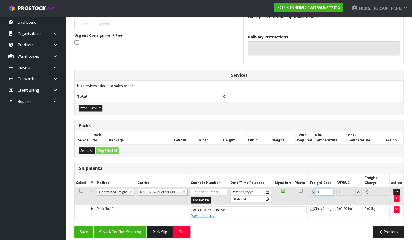
drag, startPoint x: 313, startPoint y: 191, endPoint x: 310, endPoint y: 192, distance: 3.5
click at [310, 192] on td "0" at bounding box center [322, 196] width 26 height 18
type input "7"
type input "7.24"
type input "7.3"
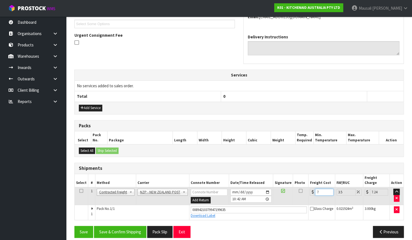
type input "7.56"
type input "7.31"
type input "7.57"
type input "7.31"
click at [122, 211] on div "Save Save & Confirm Shipping Pack Slip Exit Previous" at bounding box center [239, 234] width 338 height 16
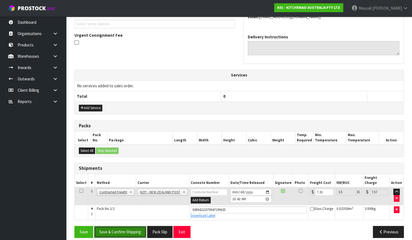
click at [119, 211] on button "Save & Confirm Shipping" at bounding box center [120, 232] width 52 height 12
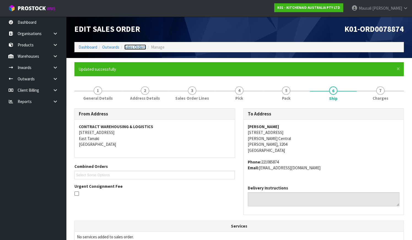
click at [136, 45] on link "Sales Orders" at bounding box center [135, 46] width 22 height 5
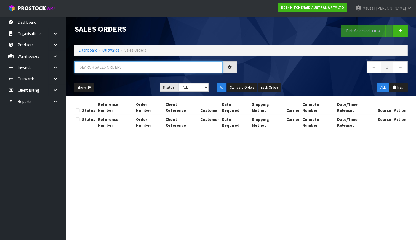
click at [93, 64] on input "text" at bounding box center [148, 67] width 148 height 12
type input "JOB-0411248"
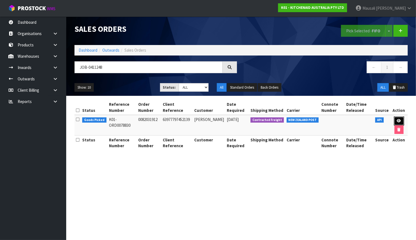
click at [366, 120] on icon at bounding box center [399, 121] width 4 height 4
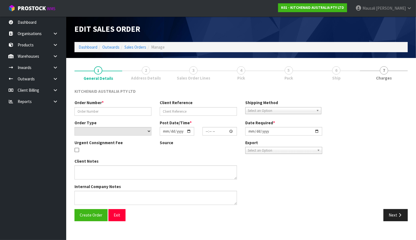
type input "0082031912"
type input "63977797452139"
select select "number:0"
type input "[DATE]"
type input "07:39:00.000"
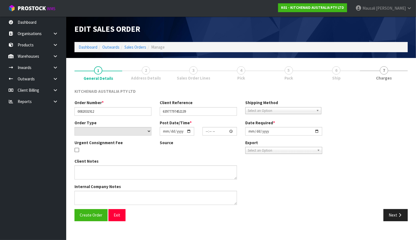
type input "[DATE]"
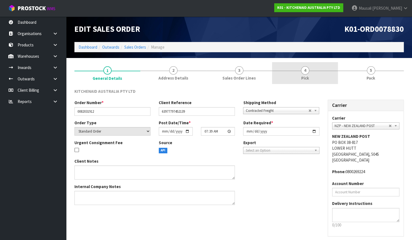
click at [300, 80] on link "4 Pick" at bounding box center [305, 73] width 66 height 22
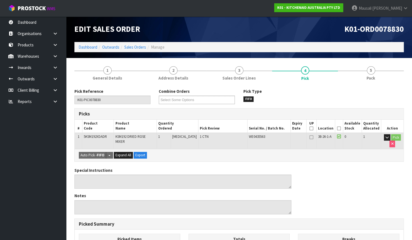
click at [339, 128] on icon at bounding box center [339, 128] width 4 height 0
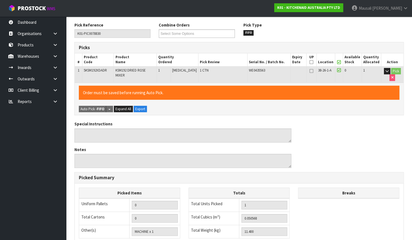
scroll to position [149, 0]
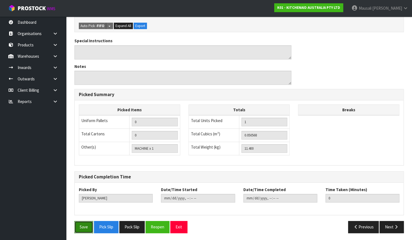
click at [83, 211] on button "Save" at bounding box center [83, 227] width 19 height 12
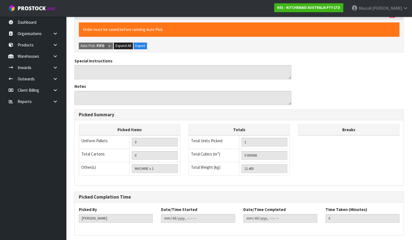
scroll to position [0, 0]
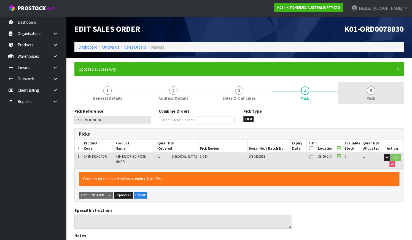
type input "[PERSON_NAME]"
type input "[DATE]T10:44:26"
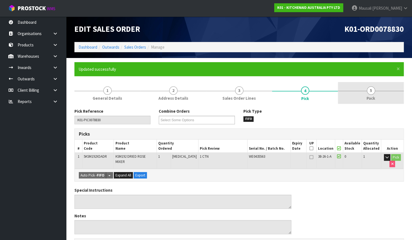
click at [357, 100] on link "5 Pack" at bounding box center [371, 93] width 66 height 22
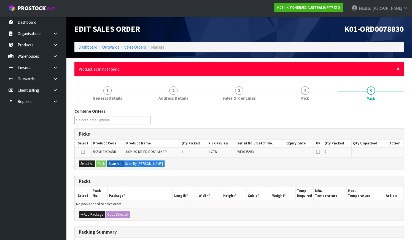
click at [366, 68] on span "×" at bounding box center [398, 69] width 3 height 8
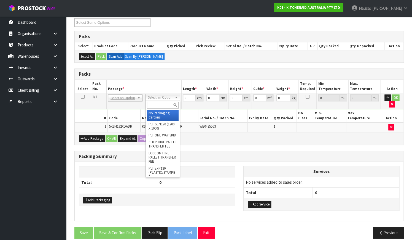
scroll to position [74, 0]
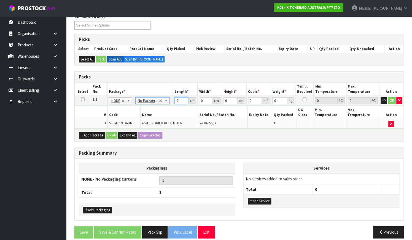
drag, startPoint x: 180, startPoint y: 100, endPoint x: 171, endPoint y: 103, distance: 9.3
click at [172, 103] on tr "1/1 NONE 007-001 007-002 007-004 007-009 007-013 007-014 007-015 007-017 007-01…" at bounding box center [239, 101] width 329 height 10
type input "43"
type input "29"
type input "4"
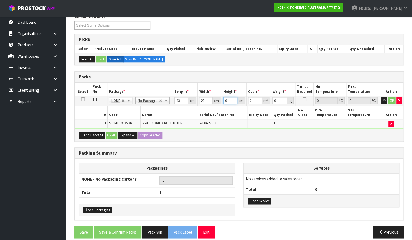
type input "0.004988"
type input "43"
type input "0.053621"
type input "43"
type input "13"
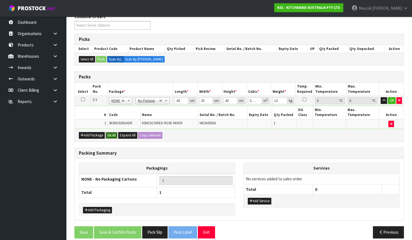
click at [113, 132] on button "Ok All" at bounding box center [112, 135] width 12 height 7
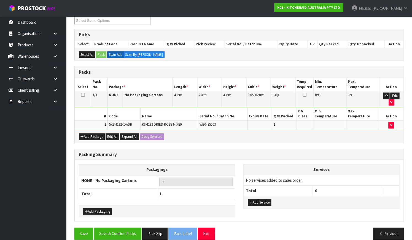
scroll to position [80, 0]
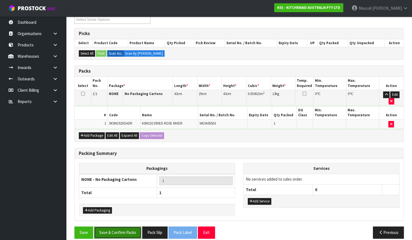
click at [116, 211] on button "Save & Confirm Packs" at bounding box center [117, 232] width 47 height 12
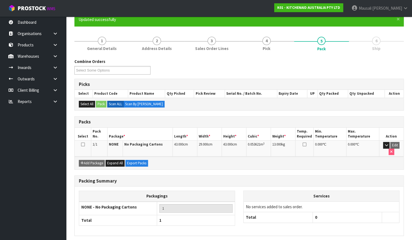
scroll to position [70, 0]
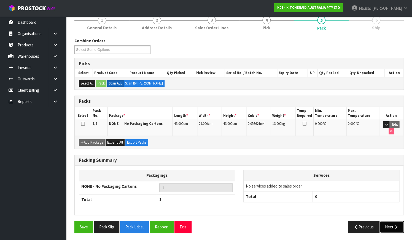
click at [366, 211] on button "Next" at bounding box center [392, 227] width 24 height 12
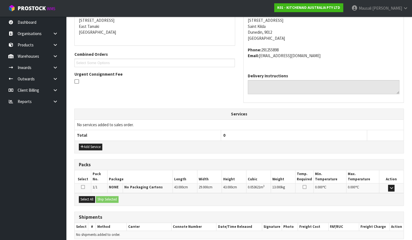
scroll to position [136, 0]
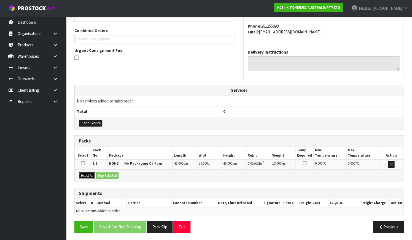
click at [88, 175] on button "Select All" at bounding box center [87, 175] width 16 height 7
click at [106, 175] on button "Ship Selected" at bounding box center [107, 175] width 23 height 7
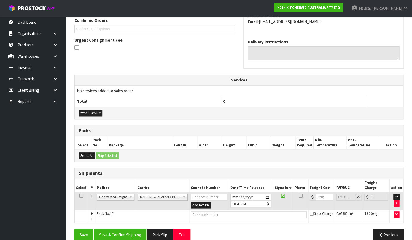
scroll to position [149, 0]
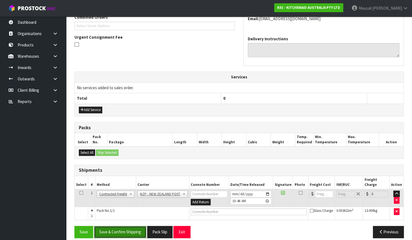
click at [124, 211] on button "Save & Confirm Shipping" at bounding box center [120, 232] width 52 height 12
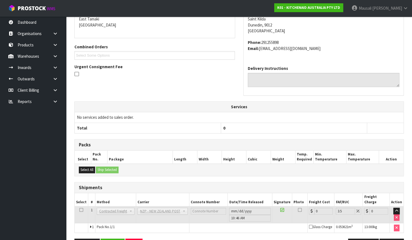
scroll to position [142, 0]
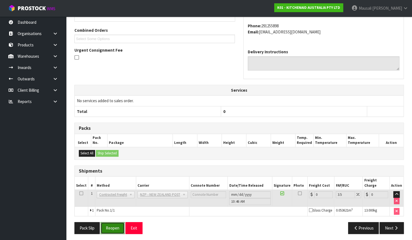
click at [113, 211] on button "Reopen" at bounding box center [113, 228] width 24 height 12
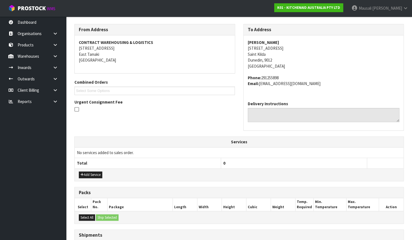
scroll to position [151, 0]
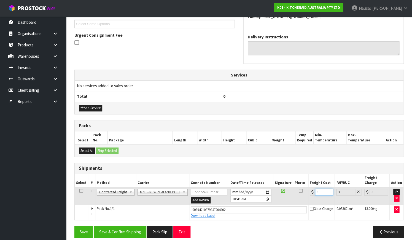
drag, startPoint x: 322, startPoint y: 185, endPoint x: 312, endPoint y: 190, distance: 10.9
click at [312, 190] on td "0" at bounding box center [322, 196] width 26 height 18
type input "1"
type input "1.03"
type input "16"
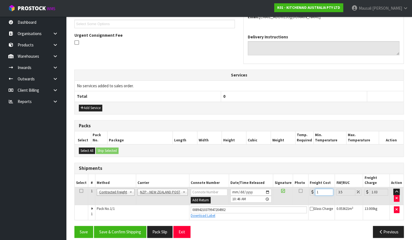
type input "16.56"
type input "16.6"
type input "17.18"
type input "16.61"
type input "17.19"
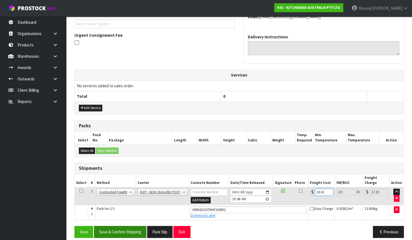
type input "16.61"
click at [129, 211] on button "Save & Confirm Shipping" at bounding box center [120, 232] width 52 height 12
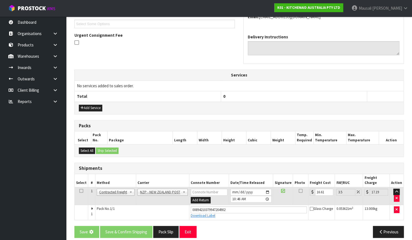
scroll to position [0, 0]
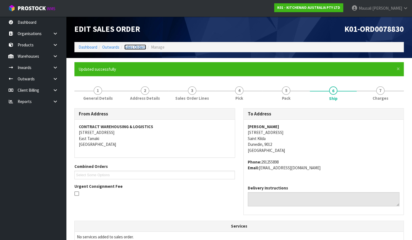
click at [138, 45] on link "Sales Orders" at bounding box center [135, 46] width 22 height 5
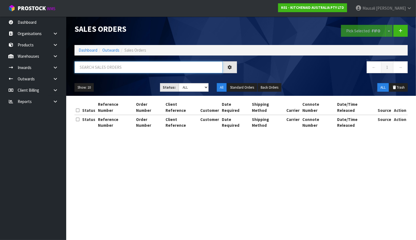
click at [87, 70] on input "text" at bounding box center [148, 67] width 148 height 12
type input "JOB-0411302"
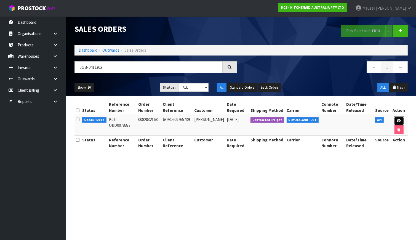
click at [366, 120] on link at bounding box center [399, 120] width 10 height 9
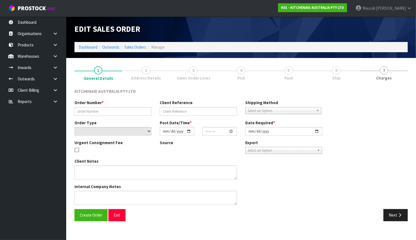
type input "0082032168"
type input "63980609765739"
select select "number:0"
type input "[DATE]"
type input "11:38:00.000"
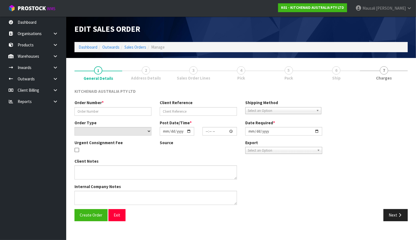
type input "[DATE]"
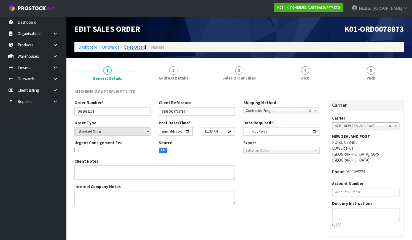
click at [140, 47] on link "Sales Orders" at bounding box center [135, 46] width 22 height 5
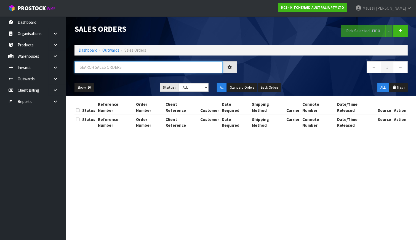
click at [101, 69] on input "text" at bounding box center [148, 67] width 148 height 12
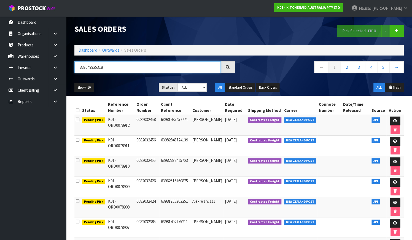
drag, startPoint x: 113, startPoint y: 66, endPoint x: 69, endPoint y: 70, distance: 44.3
click at [69, 70] on header "Sales Orders Pick Selected - FIFO Split button! FIFO - First In First Out FEFO …" at bounding box center [239, 56] width 346 height 79
type input "JOB-0411302"
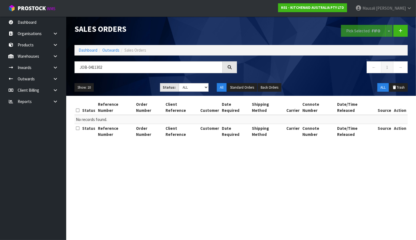
click at [97, 49] on li "Outwards" at bounding box center [108, 50] width 22 height 6
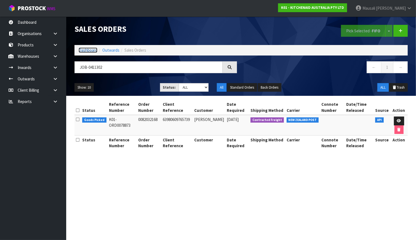
click at [91, 50] on link "Dashboard" at bounding box center [88, 49] width 19 height 5
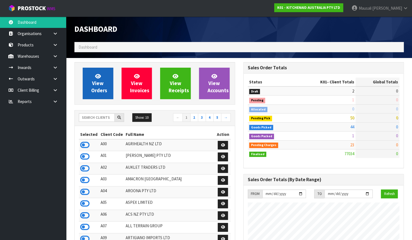
scroll to position [429, 168]
click at [93, 80] on span "View Orders" at bounding box center [99, 83] width 16 height 21
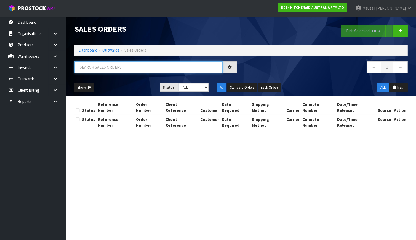
click at [95, 68] on input "text" at bounding box center [148, 67] width 148 height 12
type input "JOB-0411302"
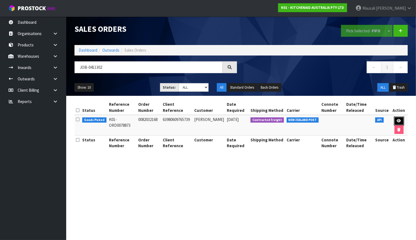
click at [366, 118] on link at bounding box center [399, 120] width 10 height 9
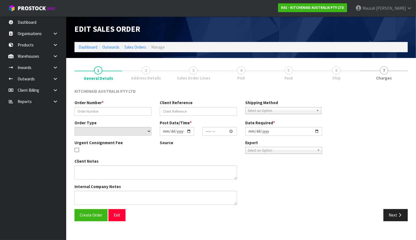
type input "0082032168"
type input "63980609765739"
select select "number:0"
type input "[DATE]"
type input "11:38:00.000"
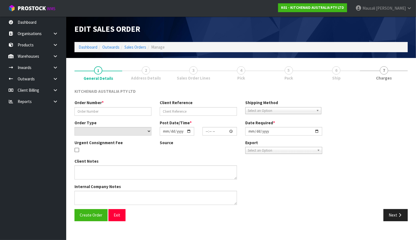
type input "[DATE]"
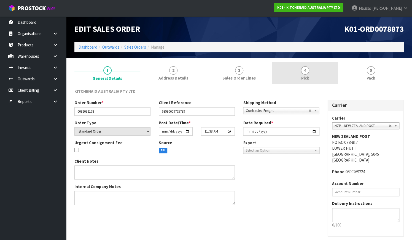
click at [303, 80] on span "Pick" at bounding box center [305, 78] width 8 height 6
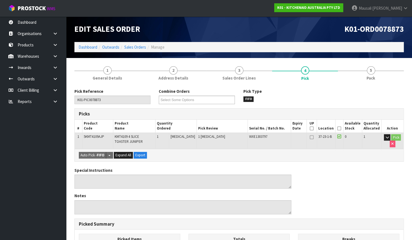
click at [341, 128] on icon at bounding box center [339, 128] width 4 height 0
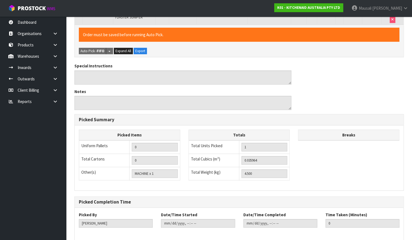
scroll to position [149, 0]
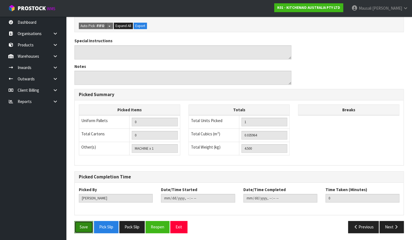
click at [84, 211] on button "Save" at bounding box center [83, 227] width 19 height 12
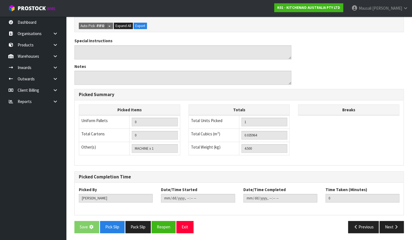
scroll to position [0, 0]
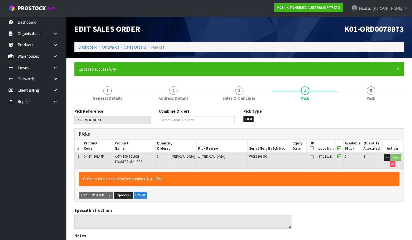
type input "[PERSON_NAME]"
type input "[DATE]T10:52:24"
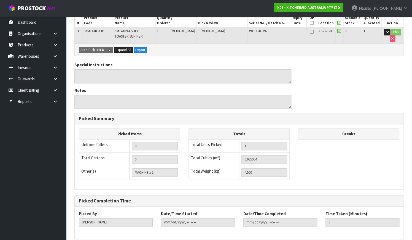
scroll to position [149, 0]
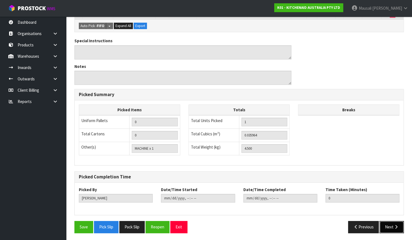
click at [366, 211] on button "Next" at bounding box center [392, 227] width 24 height 12
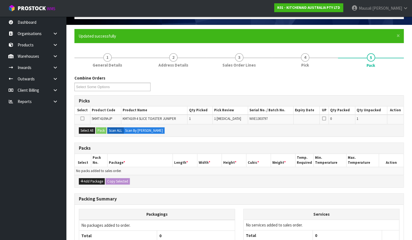
scroll to position [31, 0]
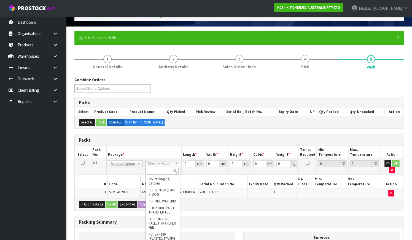
click at [154, 170] on input "text" at bounding box center [163, 170] width 32 height 7
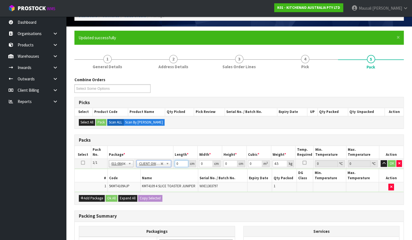
drag, startPoint x: 179, startPoint y: 164, endPoint x: 165, endPoint y: 169, distance: 15.0
click at [165, 169] on tbody "1/1 NONE 007-001 007-002 007-004 007-009 007-013 007-014 007-015 007-017 007-01…" at bounding box center [239, 175] width 329 height 33
click at [113, 195] on button "Ok All" at bounding box center [112, 198] width 12 height 7
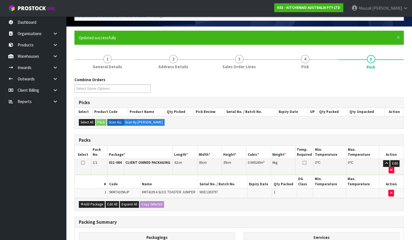
scroll to position [100, 0]
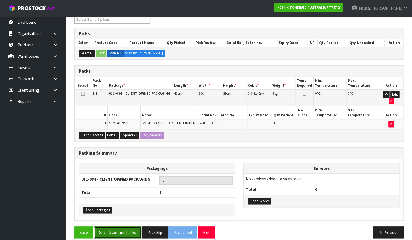
click at [119, 211] on button "Save & Confirm Packs" at bounding box center [117, 232] width 47 height 12
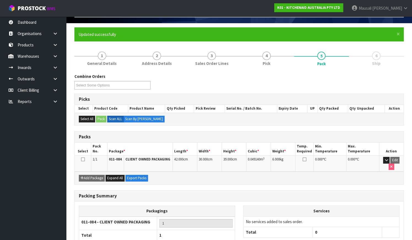
scroll to position [70, 0]
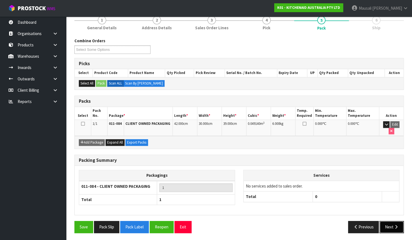
click at [366, 211] on button "Next" at bounding box center [392, 227] width 24 height 12
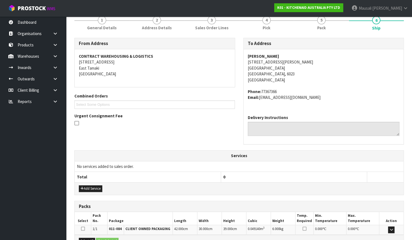
scroll to position [136, 0]
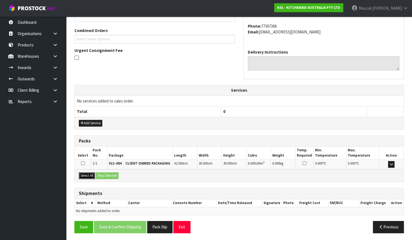
click at [88, 173] on button "Select All" at bounding box center [87, 175] width 16 height 7
click at [101, 173] on button "Ship Selected" at bounding box center [107, 175] width 23 height 7
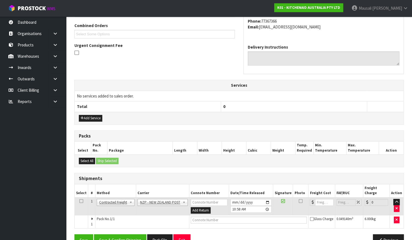
scroll to position [149, 0]
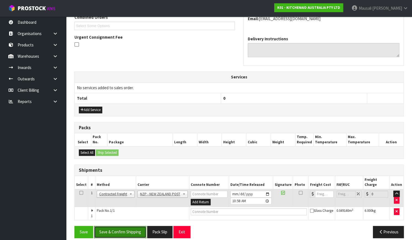
click at [129, 211] on button "Save & Confirm Shipping" at bounding box center [120, 232] width 52 height 12
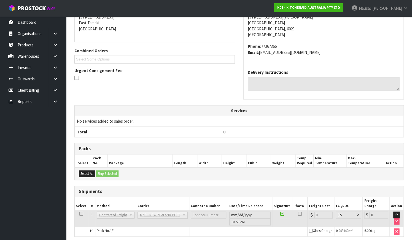
scroll to position [142, 0]
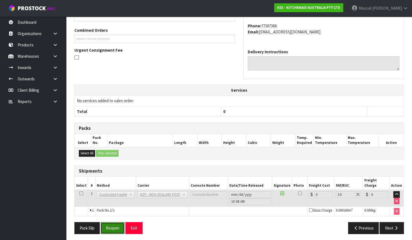
click at [116, 211] on button "Reopen" at bounding box center [113, 228] width 24 height 12
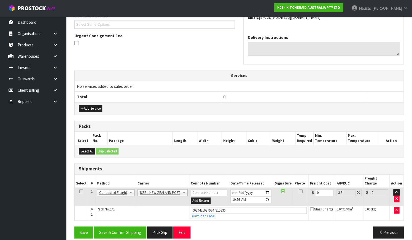
scroll to position [151, 0]
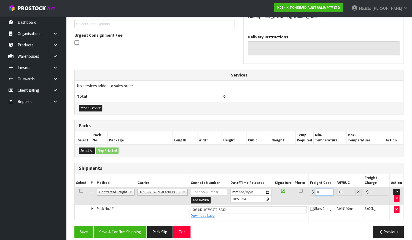
drag, startPoint x: 321, startPoint y: 185, endPoint x: 309, endPoint y: 190, distance: 12.9
click at [309, 190] on td "0" at bounding box center [322, 196] width 26 height 18
click at [127, 211] on button "Save & Confirm Shipping" at bounding box center [120, 232] width 52 height 12
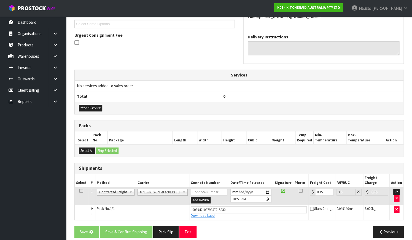
scroll to position [0, 0]
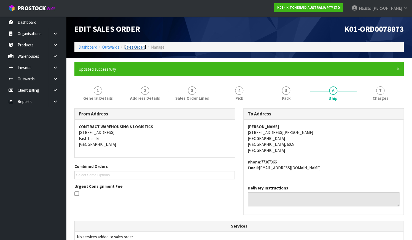
click at [135, 46] on link "Sales Orders" at bounding box center [135, 46] width 22 height 5
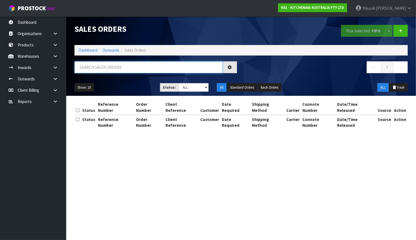
click at [104, 66] on input "text" at bounding box center [148, 67] width 148 height 12
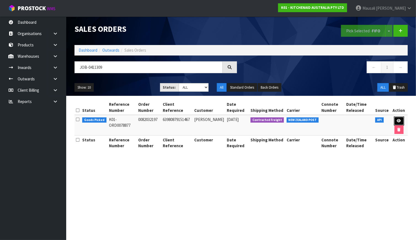
click at [366, 120] on icon at bounding box center [399, 121] width 4 height 4
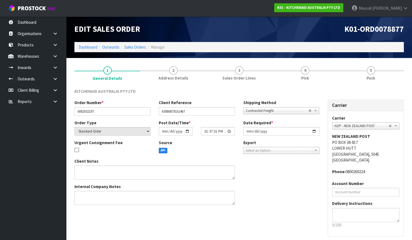
click at [307, 84] on li "4 Pick" at bounding box center [305, 73] width 66 height 22
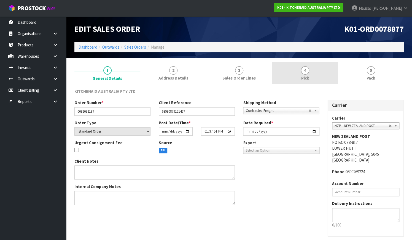
click at [309, 74] on link "4 Pick" at bounding box center [305, 73] width 66 height 22
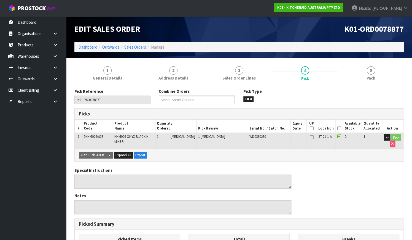
click at [338, 128] on icon at bounding box center [339, 128] width 4 height 0
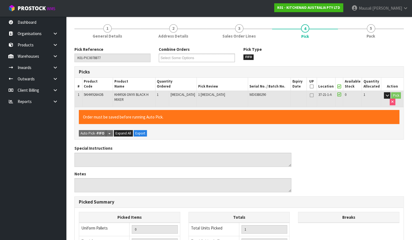
scroll to position [149, 0]
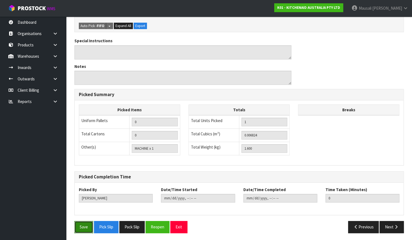
click at [87, 211] on button "Save" at bounding box center [83, 227] width 19 height 12
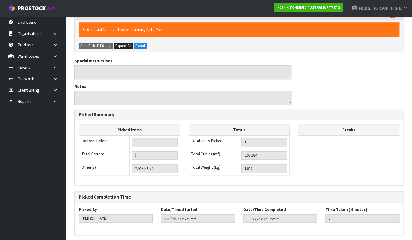
scroll to position [0, 0]
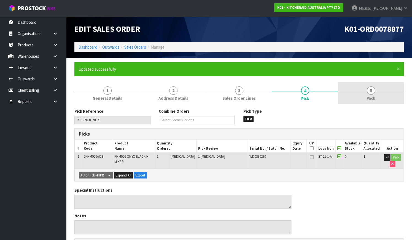
click at [366, 94] on span "5" at bounding box center [371, 90] width 8 height 8
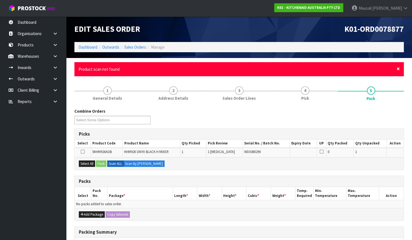
click at [366, 70] on span "×" at bounding box center [398, 69] width 3 height 8
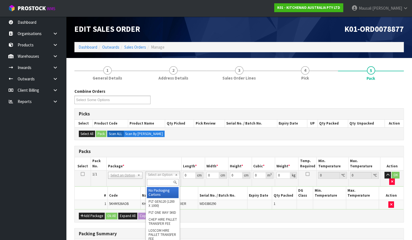
click at [157, 180] on input "text" at bounding box center [163, 182] width 32 height 7
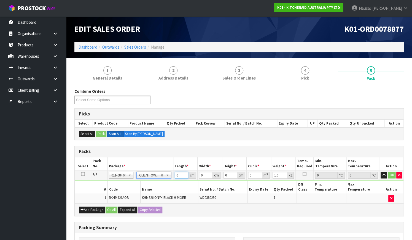
drag, startPoint x: 180, startPoint y: 175, endPoint x: 163, endPoint y: 179, distance: 17.3
click at [163, 179] on tbody "1/1 NONE 007-001 007-002 007-004 007-009 007-013 007-014 007-015 007-017 007-01…" at bounding box center [239, 186] width 329 height 33
click at [113, 206] on button "Ok All" at bounding box center [112, 209] width 12 height 7
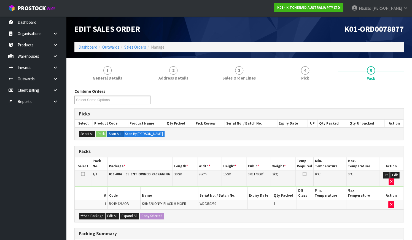
scroll to position [80, 0]
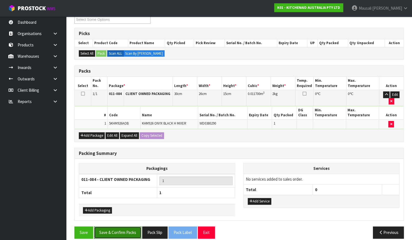
click at [119, 211] on button "Save & Confirm Packs" at bounding box center [117, 232] width 47 height 12
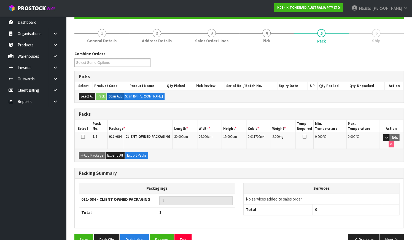
scroll to position [70, 0]
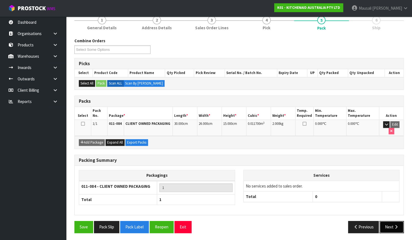
click at [366, 211] on button "Next" at bounding box center [392, 227] width 24 height 12
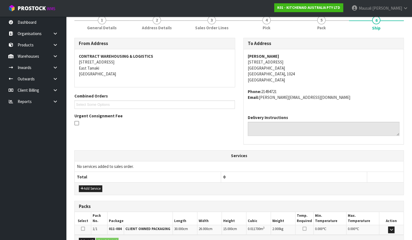
scroll to position [136, 0]
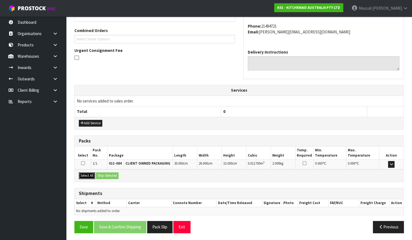
click at [88, 172] on button "Select All" at bounding box center [87, 175] width 16 height 7
click at [105, 173] on button "Ship Selected" at bounding box center [107, 175] width 23 height 7
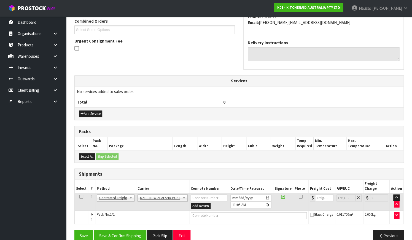
scroll to position [149, 0]
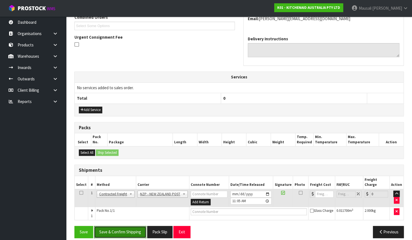
click at [122, 211] on button "Save & Confirm Shipping" at bounding box center [120, 232] width 52 height 12
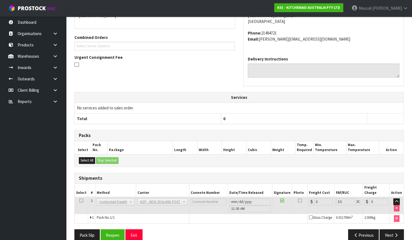
scroll to position [142, 0]
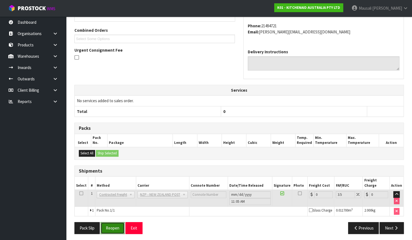
drag, startPoint x: 107, startPoint y: 223, endPoint x: 111, endPoint y: 221, distance: 5.2
click at [107, 211] on button "Reopen" at bounding box center [113, 228] width 24 height 12
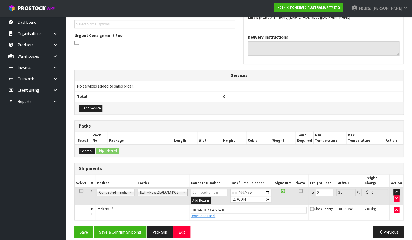
scroll to position [151, 0]
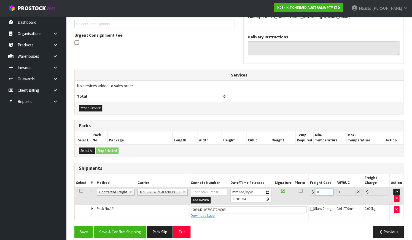
drag, startPoint x: 322, startPoint y: 187, endPoint x: 306, endPoint y: 194, distance: 17.6
click at [306, 194] on tr "1 Client Local Pickup Customer Local Pickup Company Freight Contracted Freight …" at bounding box center [239, 196] width 329 height 18
click at [114, 211] on button "Save & Confirm Shipping" at bounding box center [120, 232] width 52 height 12
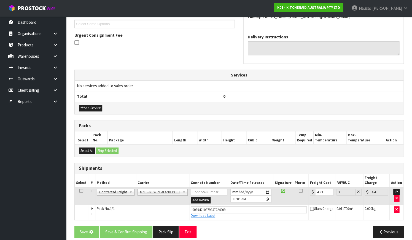
scroll to position [0, 0]
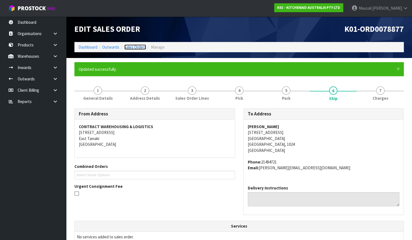
click at [134, 48] on link "Sales Orders" at bounding box center [135, 46] width 22 height 5
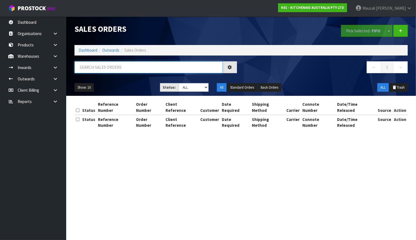
click at [86, 68] on input "text" at bounding box center [148, 67] width 148 height 12
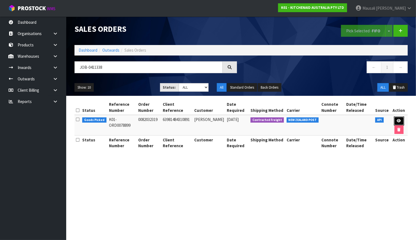
click at [366, 118] on link at bounding box center [399, 120] width 10 height 9
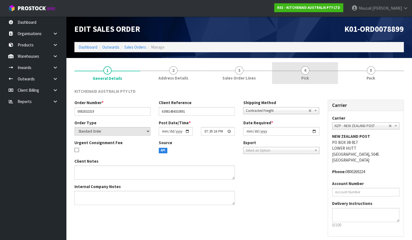
click at [308, 78] on span "Pick" at bounding box center [305, 78] width 8 height 6
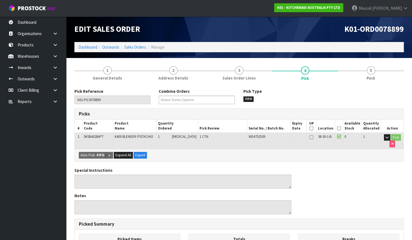
click at [340, 128] on icon at bounding box center [339, 128] width 4 height 0
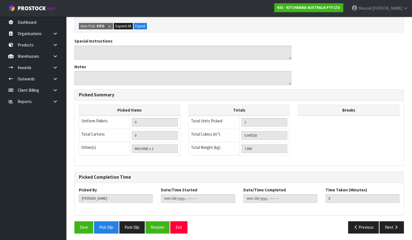
scroll to position [149, 0]
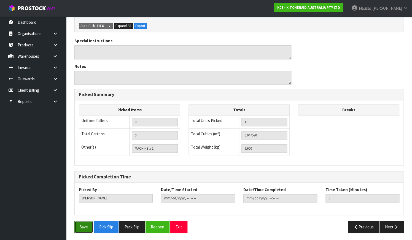
click at [77, 211] on button "Save" at bounding box center [83, 227] width 19 height 12
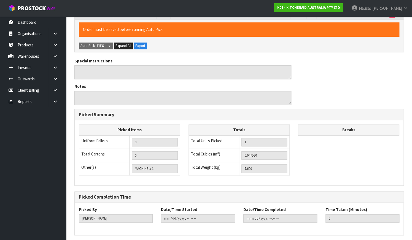
scroll to position [0, 0]
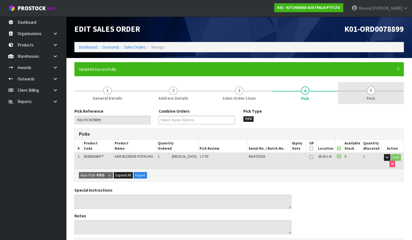
click at [366, 97] on span "Pack" at bounding box center [371, 98] width 9 height 6
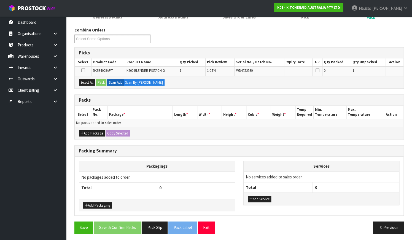
scroll to position [82, 0]
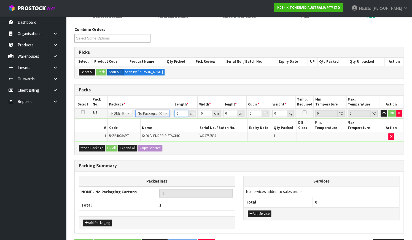
drag, startPoint x: 180, startPoint y: 112, endPoint x: 155, endPoint y: 122, distance: 27.3
click at [165, 121] on tbody "1/1 NONE 007-001 007-002 007-004 007-009 007-013 007-014 007-015 007-017 007-01…" at bounding box center [239, 124] width 329 height 33
click at [109, 144] on button "Ok All" at bounding box center [112, 147] width 12 height 7
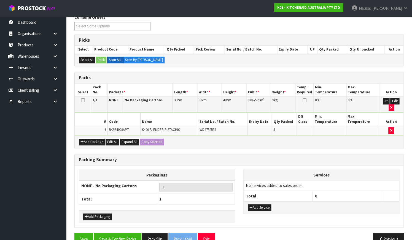
scroll to position [100, 0]
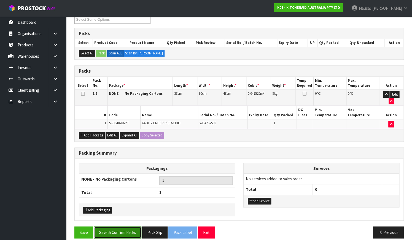
click at [120, 211] on button "Save & Confirm Packs" at bounding box center [117, 232] width 47 height 12
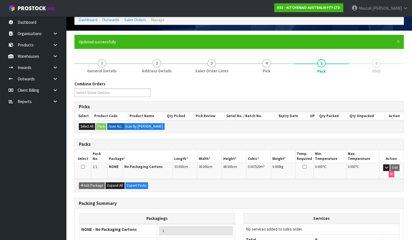
scroll to position [70, 0]
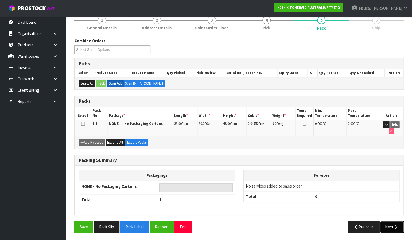
click at [366, 211] on button "Next" at bounding box center [392, 227] width 24 height 12
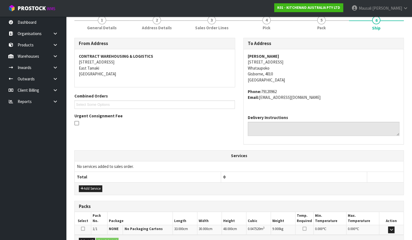
scroll to position [136, 0]
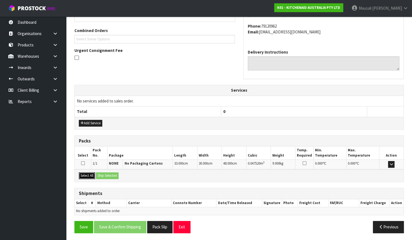
click at [88, 174] on button "Select All" at bounding box center [87, 175] width 16 height 7
click at [101, 172] on button "Ship Selected" at bounding box center [107, 175] width 23 height 7
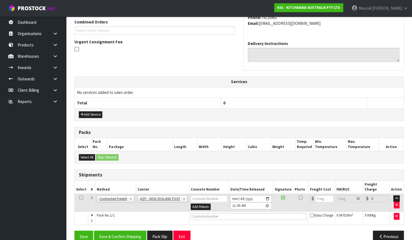
scroll to position [149, 0]
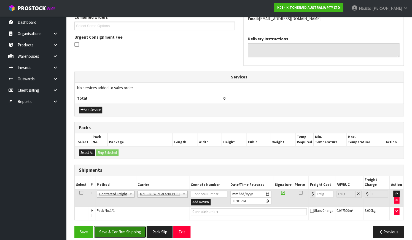
click at [129, 211] on button "Save & Confirm Shipping" at bounding box center [120, 232] width 52 height 12
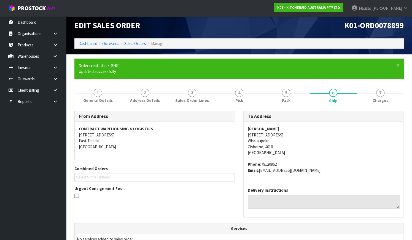
scroll to position [142, 0]
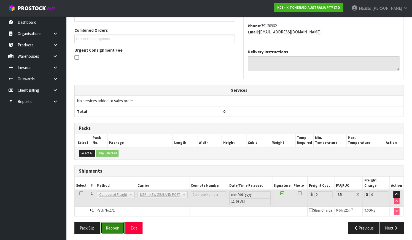
click at [111, 211] on button "Reopen" at bounding box center [113, 228] width 24 height 12
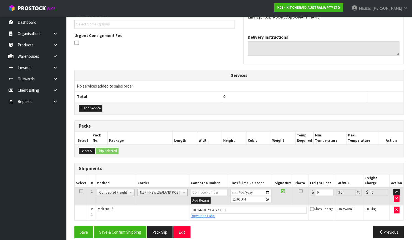
scroll to position [151, 0]
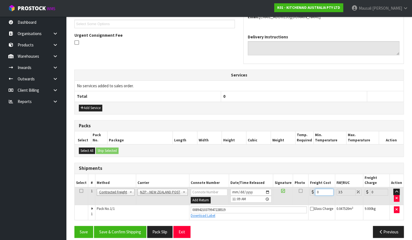
drag, startPoint x: 314, startPoint y: 188, endPoint x: 311, endPoint y: 190, distance: 3.1
click at [311, 190] on td "0" at bounding box center [322, 196] width 26 height 18
click at [104, 211] on button "Save & Confirm Shipping" at bounding box center [120, 232] width 52 height 12
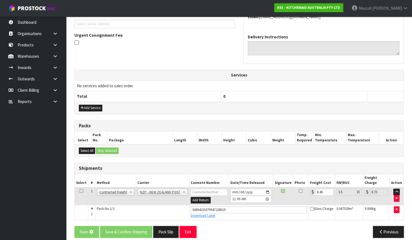
scroll to position [0, 0]
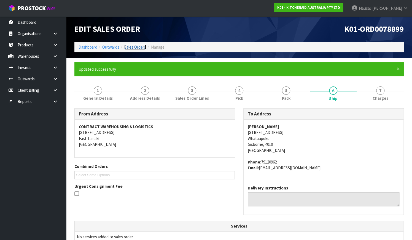
click at [130, 46] on link "Sales Orders" at bounding box center [135, 46] width 22 height 5
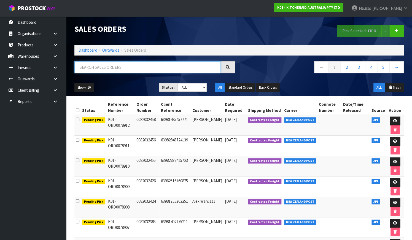
click at [90, 70] on input "text" at bounding box center [147, 67] width 146 height 12
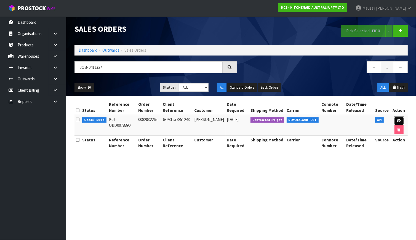
click at [366, 117] on link at bounding box center [399, 120] width 10 height 9
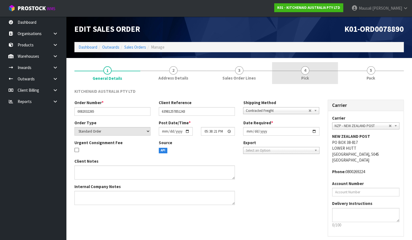
click at [311, 68] on link "4 Pick" at bounding box center [305, 73] width 66 height 22
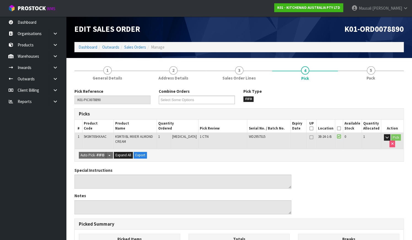
click at [338, 126] on th "Picked" at bounding box center [339, 125] width 8 height 13
click at [339, 128] on icon at bounding box center [339, 128] width 4 height 0
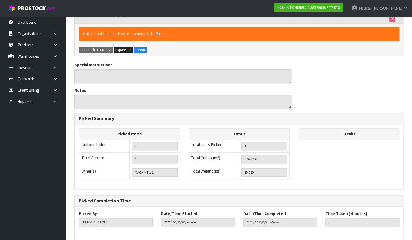
scroll to position [149, 0]
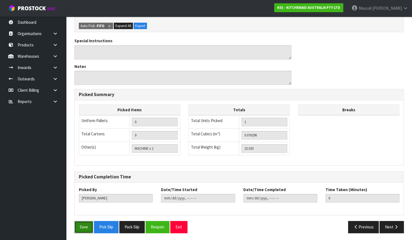
click at [79, 211] on button "Save" at bounding box center [83, 227] width 19 height 12
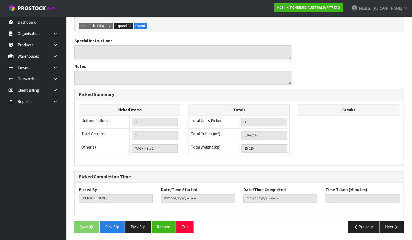
scroll to position [0, 0]
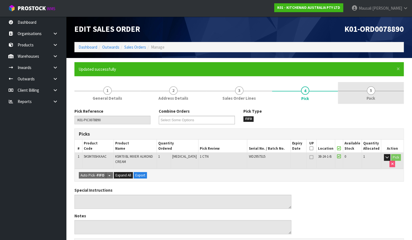
click at [366, 99] on span "Pack" at bounding box center [371, 98] width 9 height 6
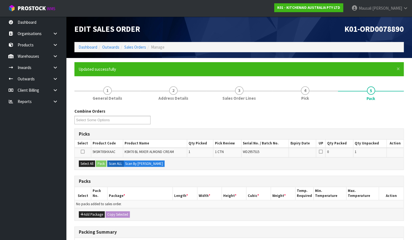
scroll to position [82, 0]
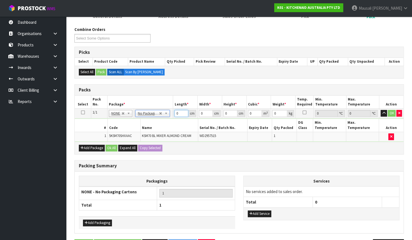
drag, startPoint x: 179, startPoint y: 113, endPoint x: 167, endPoint y: 118, distance: 13.1
click at [167, 118] on tbody "1/1 NONE 007-001 007-002 007-004 007-009 007-013 007-014 007-015 007-017 007-01…" at bounding box center [239, 124] width 329 height 33
click at [112, 144] on button "Ok All" at bounding box center [112, 147] width 12 height 7
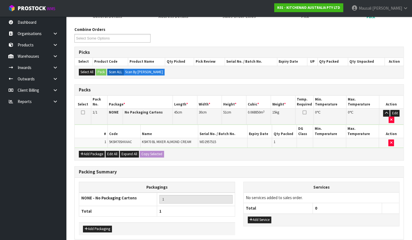
scroll to position [100, 0]
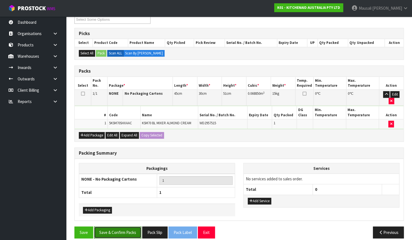
click at [115, 211] on button "Save & Confirm Packs" at bounding box center [117, 232] width 47 height 12
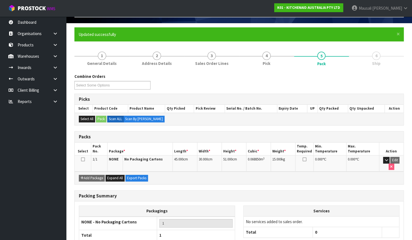
scroll to position [70, 0]
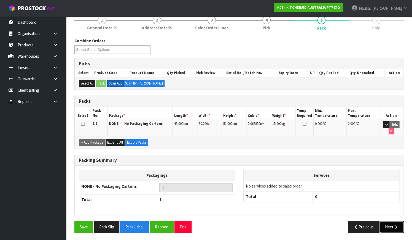
click at [366, 211] on icon "button" at bounding box center [395, 226] width 5 height 4
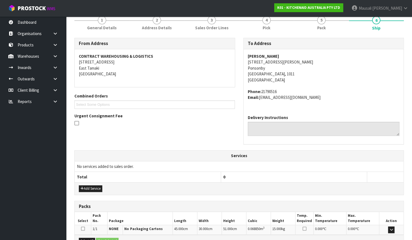
scroll to position [136, 0]
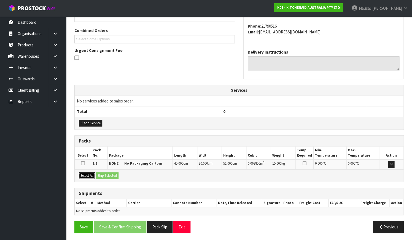
click at [89, 172] on button "Select All" at bounding box center [87, 175] width 16 height 7
click at [110, 173] on button "Ship Selected" at bounding box center [107, 175] width 23 height 7
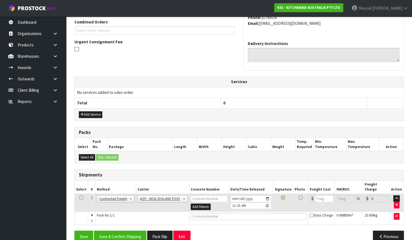
scroll to position [149, 0]
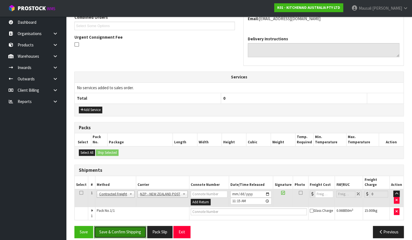
click at [124, 211] on button "Save & Confirm Shipping" at bounding box center [120, 232] width 52 height 12
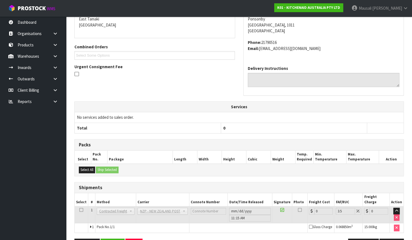
scroll to position [142, 0]
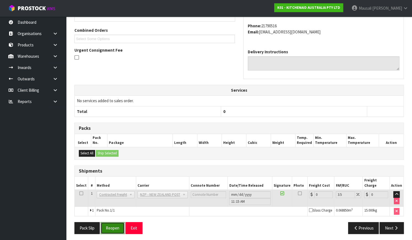
click at [105, 211] on button "Reopen" at bounding box center [113, 228] width 24 height 12
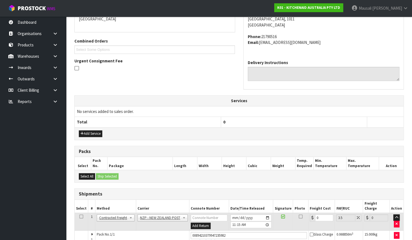
scroll to position [151, 0]
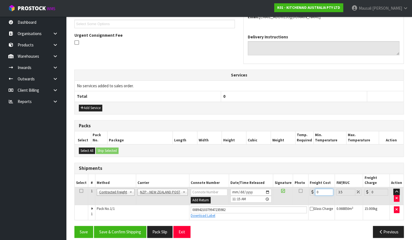
drag, startPoint x: 319, startPoint y: 185, endPoint x: 303, endPoint y: 192, distance: 16.7
click at [303, 192] on tr "1 Client Local Pickup Customer Local Pickup Company Freight Contracted Freight …" at bounding box center [239, 196] width 329 height 18
click at [131, 211] on button "Save & Confirm Shipping" at bounding box center [120, 232] width 52 height 12
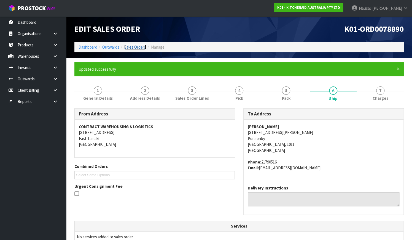
click at [132, 47] on link "Sales Orders" at bounding box center [135, 46] width 22 height 5
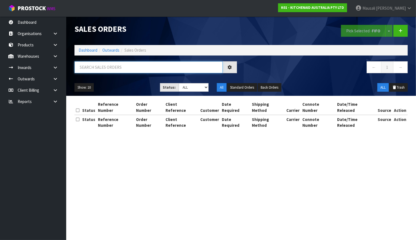
click at [99, 71] on input "text" at bounding box center [148, 67] width 148 height 12
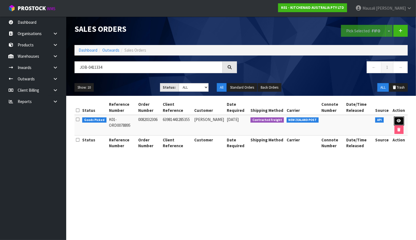
click at [366, 121] on link at bounding box center [399, 120] width 10 height 9
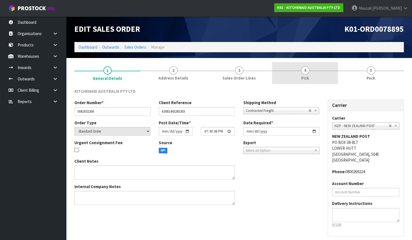
click at [307, 75] on span "Pick" at bounding box center [305, 78] width 8 height 6
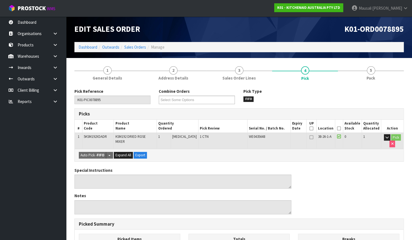
click at [337, 127] on th "Picked" at bounding box center [339, 125] width 8 height 13
click at [341, 128] on icon at bounding box center [339, 128] width 4 height 0
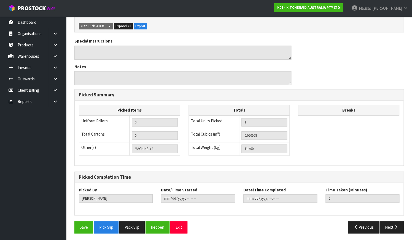
scroll to position [149, 0]
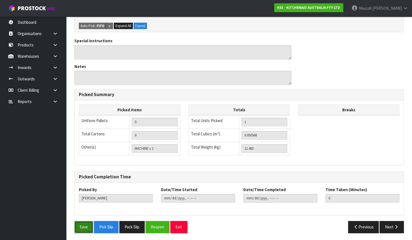
click at [85, 211] on button "Save" at bounding box center [83, 227] width 19 height 12
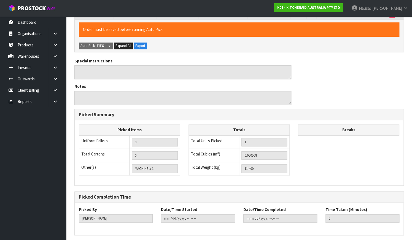
scroll to position [0, 0]
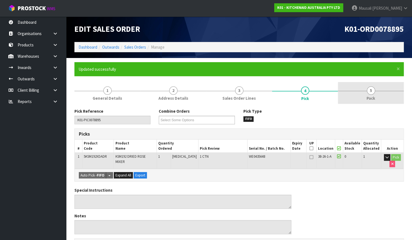
drag, startPoint x: 367, startPoint y: 101, endPoint x: 364, endPoint y: 99, distance: 3.2
click at [366, 100] on link "5 Pack" at bounding box center [371, 93] width 66 height 22
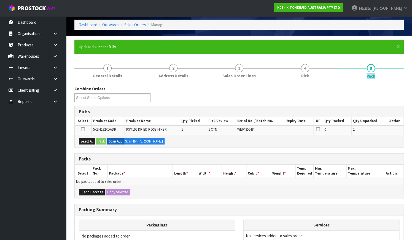
scroll to position [82, 0]
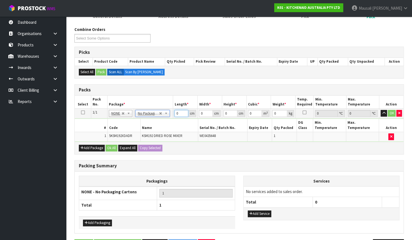
drag, startPoint x: 181, startPoint y: 113, endPoint x: 152, endPoint y: 112, distance: 28.4
click at [167, 117] on tr "1/1 NONE 007-001 007-002 007-004 007-009 007-013 007-014 007-015 007-017 007-01…" at bounding box center [239, 113] width 329 height 10
click at [112, 144] on button "Ok All" at bounding box center [112, 147] width 12 height 7
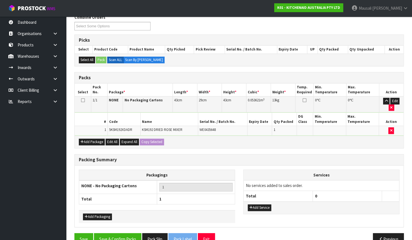
scroll to position [100, 0]
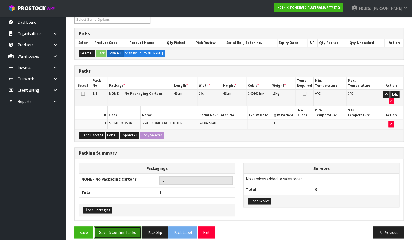
click at [126, 211] on button "Save & Confirm Packs" at bounding box center [117, 232] width 47 height 12
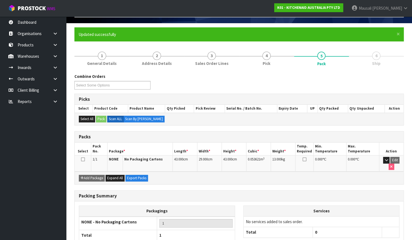
scroll to position [70, 0]
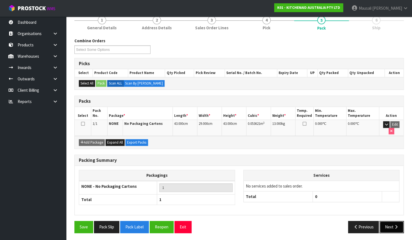
click at [366, 211] on button "Next" at bounding box center [392, 227] width 24 height 12
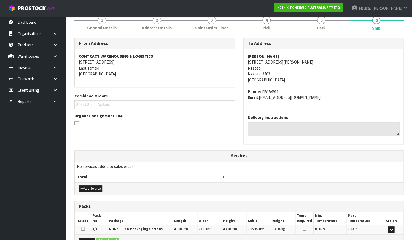
scroll to position [136, 0]
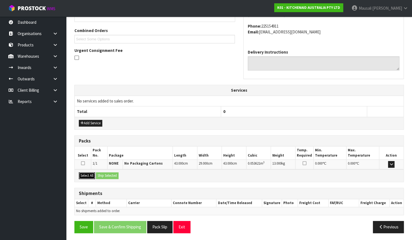
click at [89, 173] on button "Select All" at bounding box center [87, 175] width 16 height 7
click at [104, 175] on button "Ship Selected" at bounding box center [107, 175] width 23 height 7
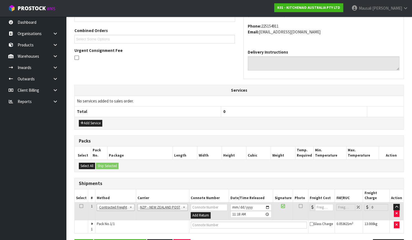
scroll to position [149, 0]
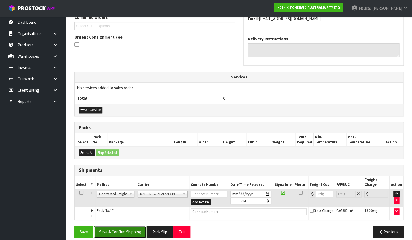
click at [124, 211] on button "Save & Confirm Shipping" at bounding box center [120, 232] width 52 height 12
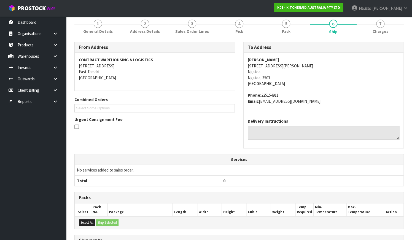
scroll to position [142, 0]
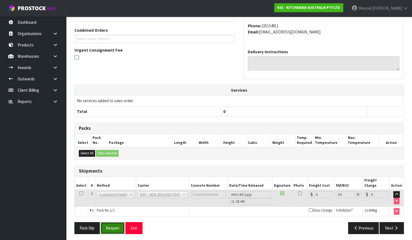
click at [112, 211] on button "Reopen" at bounding box center [113, 228] width 24 height 12
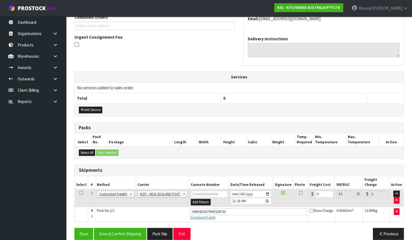
scroll to position [151, 0]
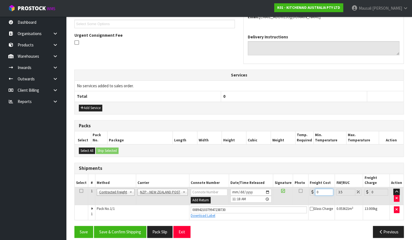
drag, startPoint x: 320, startPoint y: 187, endPoint x: 315, endPoint y: 189, distance: 5.3
click at [315, 189] on input "0" at bounding box center [324, 191] width 18 height 7
click at [140, 211] on button "Save & Confirm Shipping" at bounding box center [120, 232] width 52 height 12
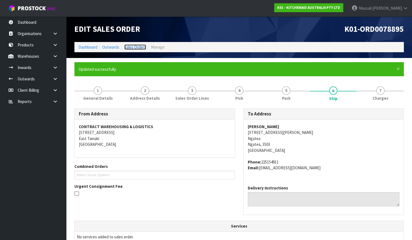
click at [129, 46] on link "Sales Orders" at bounding box center [135, 46] width 22 height 5
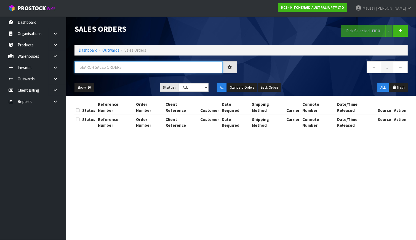
click at [88, 66] on input "text" at bounding box center [148, 67] width 148 height 12
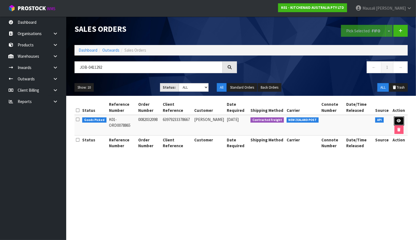
click at [366, 118] on link at bounding box center [399, 120] width 10 height 9
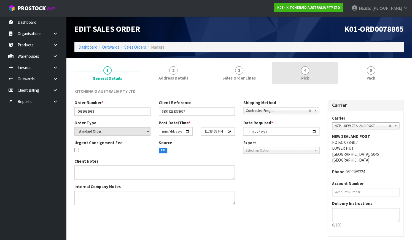
click at [299, 79] on link "4 Pick" at bounding box center [305, 73] width 66 height 22
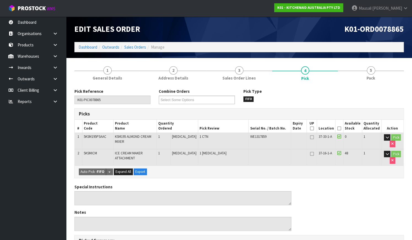
click at [339, 128] on icon at bounding box center [339, 128] width 4 height 0
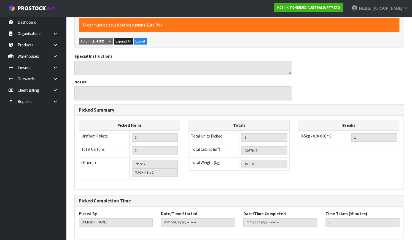
scroll to position [174, 0]
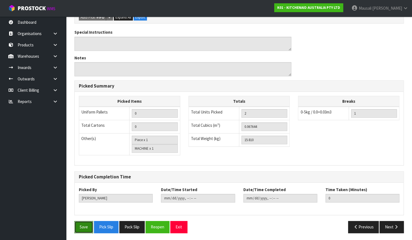
click at [78, 211] on button "Save" at bounding box center [83, 227] width 19 height 12
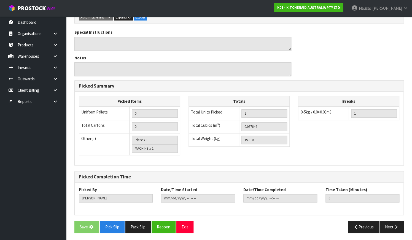
scroll to position [0, 0]
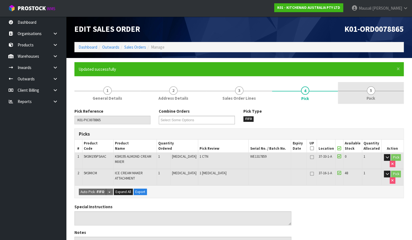
click at [366, 95] on span "Pack" at bounding box center [371, 98] width 9 height 6
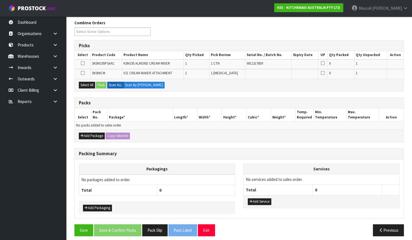
scroll to position [91, 0]
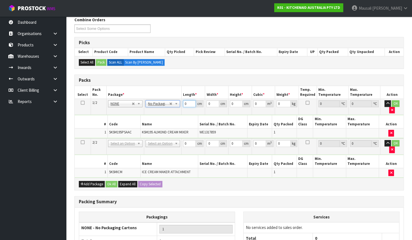
drag, startPoint x: 186, startPoint y: 103, endPoint x: 180, endPoint y: 105, distance: 6.1
click at [181, 105] on tr "1/2 NONE 007-001 007-002 007-004 007-009 007-013 007-014 007-015 007-017 007-01…" at bounding box center [239, 107] width 329 height 16
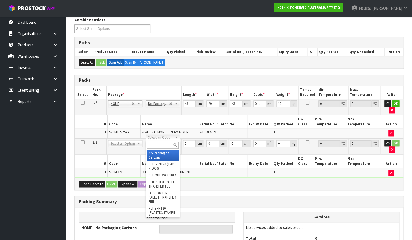
click at [154, 146] on input "text" at bounding box center [163, 144] width 32 height 7
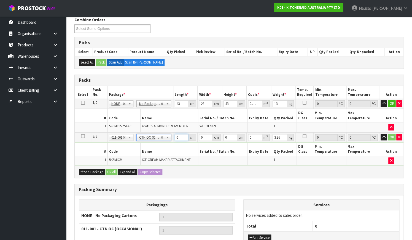
drag, startPoint x: 180, startPoint y: 132, endPoint x: 173, endPoint y: 135, distance: 7.2
click at [174, 134] on td "0 cm" at bounding box center [185, 137] width 25 height 10
click at [113, 168] on button "Ok All" at bounding box center [112, 171] width 12 height 7
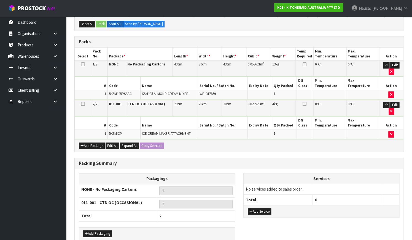
scroll to position [148, 0]
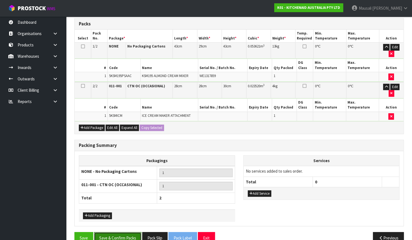
click at [124, 211] on button "Save & Confirm Packs" at bounding box center [117, 238] width 47 height 12
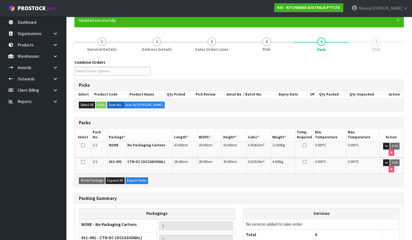
scroll to position [100, 0]
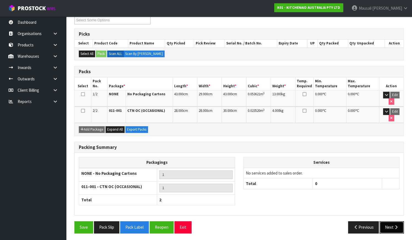
click at [366, 211] on icon "button" at bounding box center [395, 227] width 5 height 4
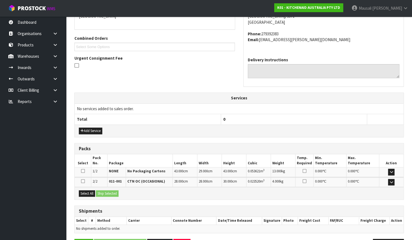
scroll to position [146, 0]
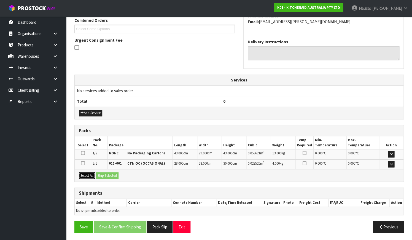
drag, startPoint x: 86, startPoint y: 172, endPoint x: 108, endPoint y: 181, distance: 23.6
click at [90, 175] on button "Select All" at bounding box center [87, 175] width 16 height 7
click at [105, 172] on button "Ship Selected" at bounding box center [107, 175] width 23 height 7
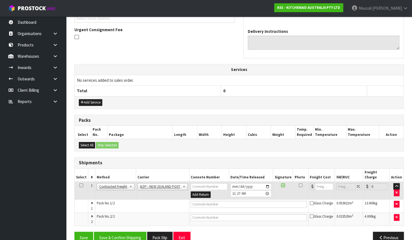
scroll to position [162, 0]
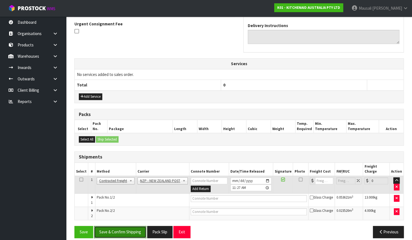
click at [124, 211] on button "Save & Confirm Shipping" at bounding box center [120, 232] width 52 height 12
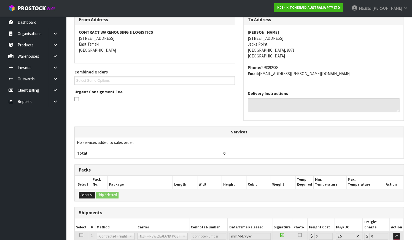
scroll to position [155, 0]
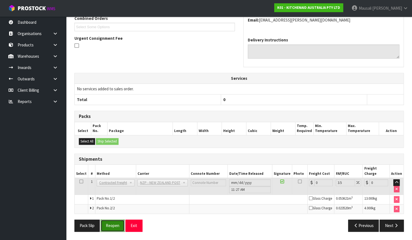
drag, startPoint x: 113, startPoint y: 226, endPoint x: 116, endPoint y: 226, distance: 3.0
click at [113, 211] on button "Reopen" at bounding box center [113, 225] width 24 height 12
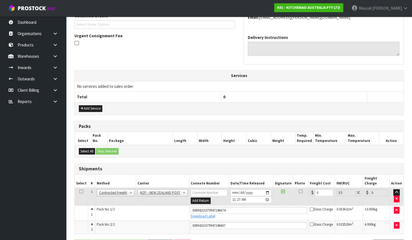
scroll to position [164, 0]
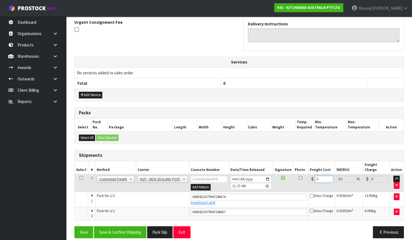
drag, startPoint x: 320, startPoint y: 172, endPoint x: 311, endPoint y: 176, distance: 9.7
click at [311, 176] on div "0" at bounding box center [321, 178] width 23 height 7
click at [135, 211] on button "Save & Confirm Shipping" at bounding box center [120, 232] width 52 height 12
